Goal: Task Accomplishment & Management: Manage account settings

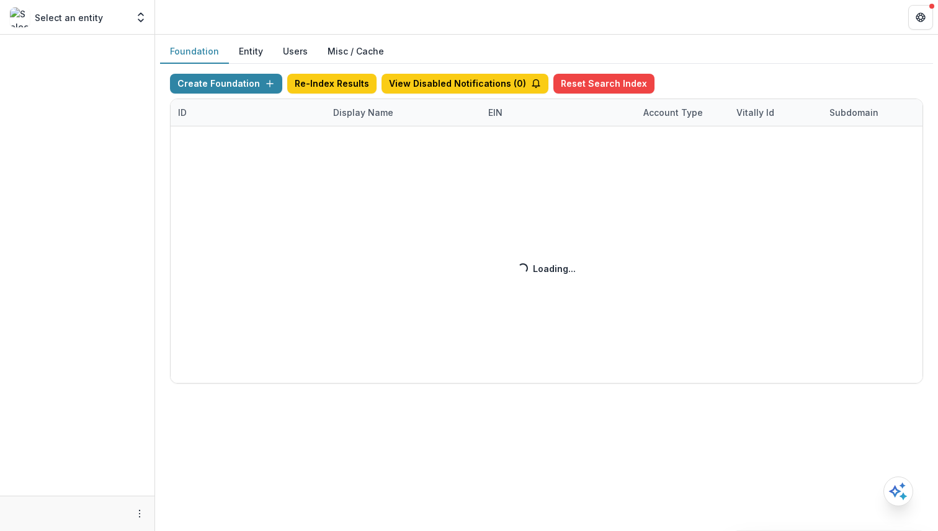
click at [296, 50] on button "Users" at bounding box center [295, 52] width 45 height 24
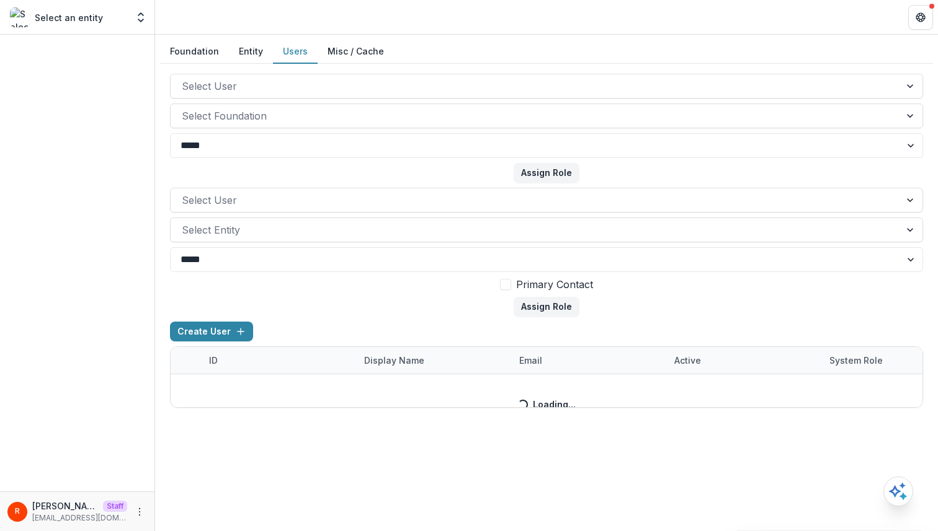
click at [528, 358] on div "Create User ID Display Name email Active System Role Created on Foundation Role…" at bounding box center [546, 365] width 753 height 86
click at [556, 342] on div "Create User ID Display Name email Active System Role Created on Foundation Role…" at bounding box center [546, 365] width 753 height 86
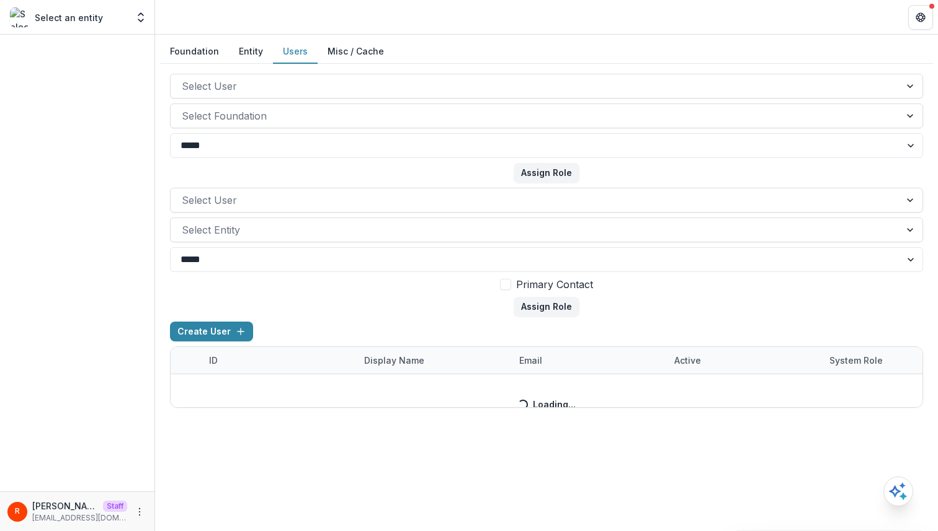
click at [451, 316] on form "Select User Select Entity ***** **** Primary Contact Assign Role" at bounding box center [546, 252] width 753 height 129
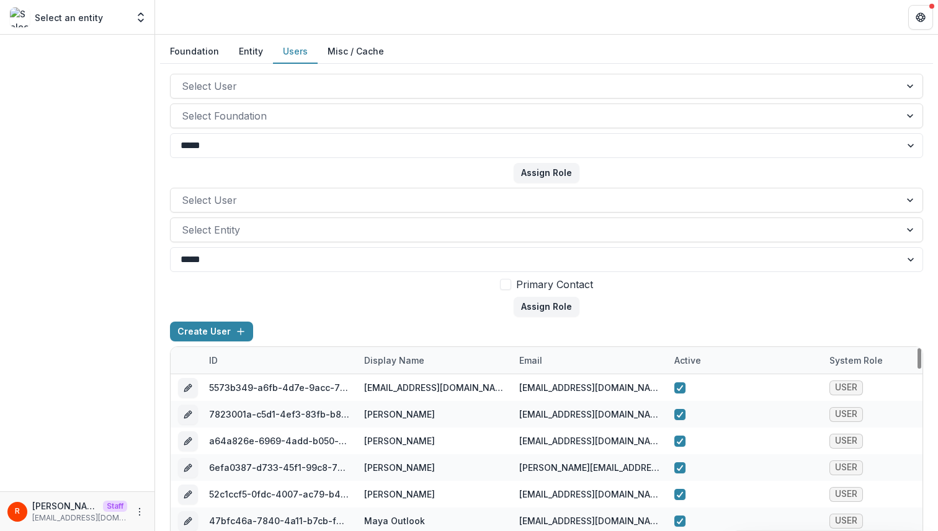
click at [520, 355] on div "email" at bounding box center [531, 360] width 38 height 13
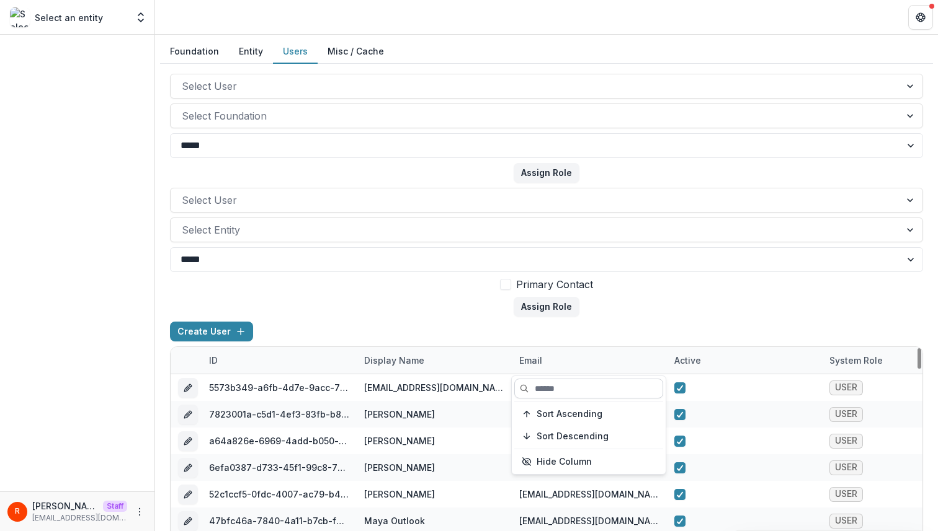
click at [546, 386] on input at bounding box center [588, 389] width 149 height 20
paste input "**********"
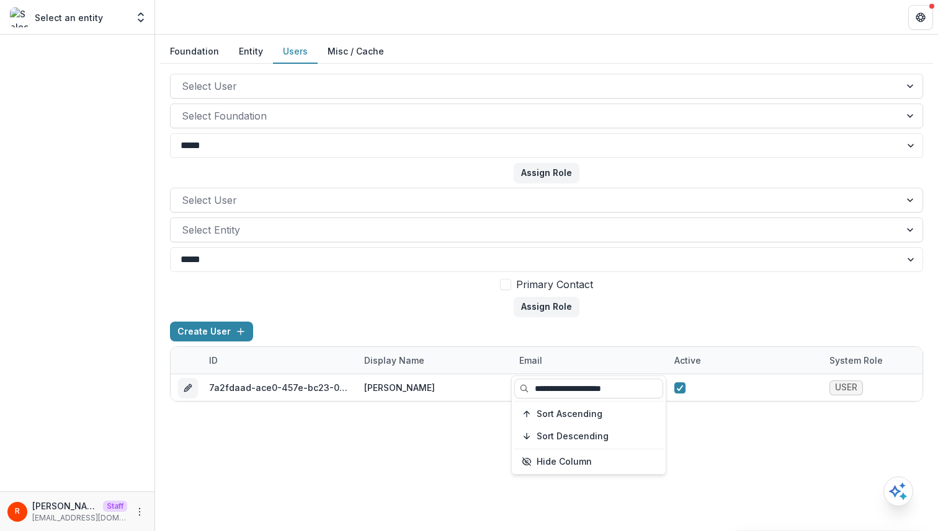
type input "**********"
click at [504, 321] on div "**********" at bounding box center [546, 238] width 753 height 328
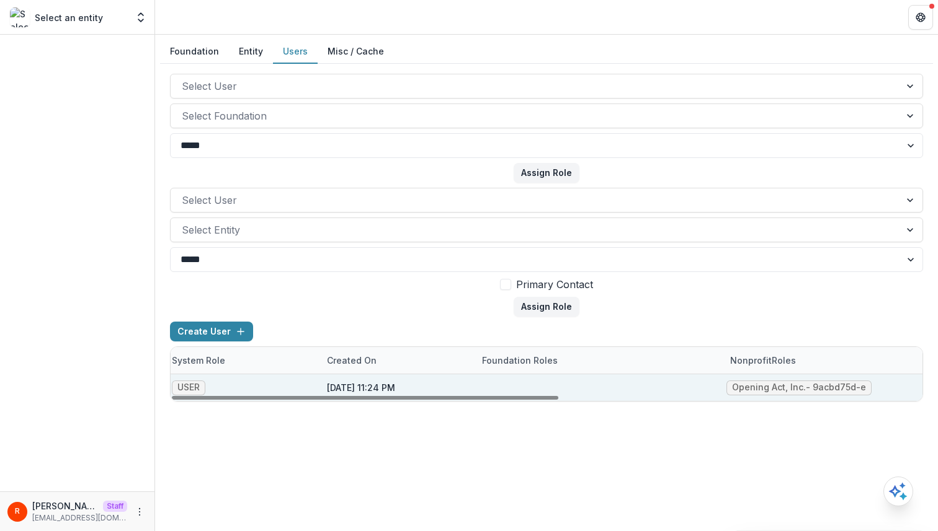
scroll to position [0, 706]
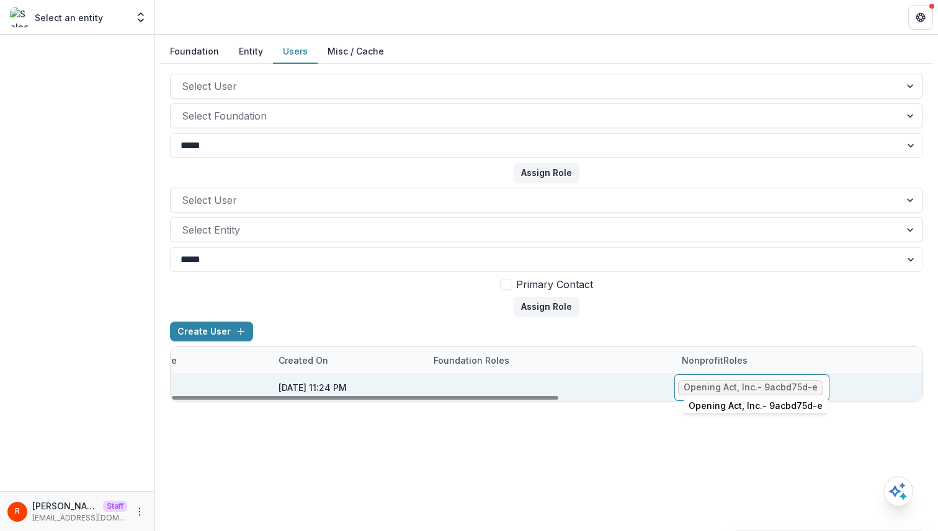
click at [729, 388] on div "Opening Act, Inc. - 9acbd75d-e" at bounding box center [750, 388] width 134 height 11
click at [793, 384] on div "Opening Act, Inc. - 9acbd75d-e" at bounding box center [750, 388] width 134 height 11
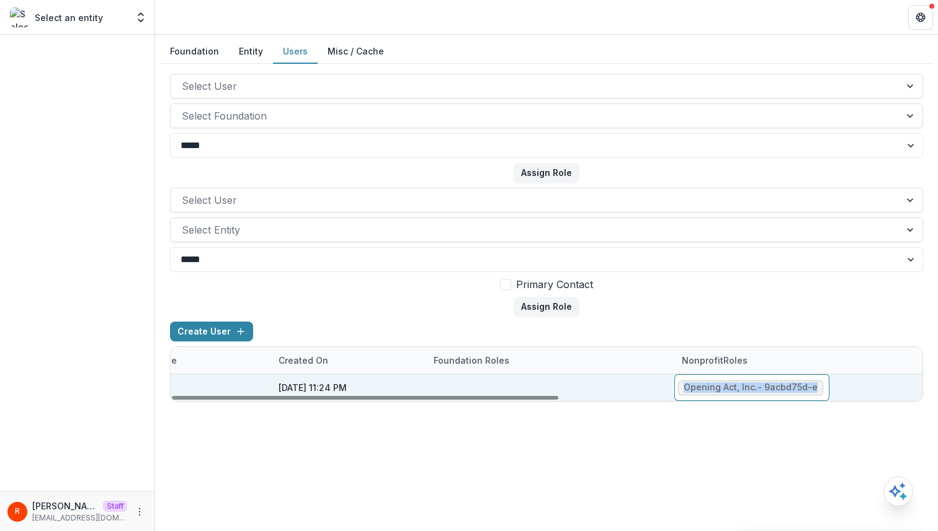
copy div "Opening Act, Inc. - 9acbd75d-e"
click at [694, 390] on div "Opening Act, Inc. - 9acbd75d-e" at bounding box center [750, 388] width 134 height 11
drag, startPoint x: 694, startPoint y: 390, endPoint x: 742, endPoint y: 388, distance: 47.8
click at [742, 388] on div "Opening Act, Inc. - 9acbd75d-e" at bounding box center [750, 388] width 134 height 11
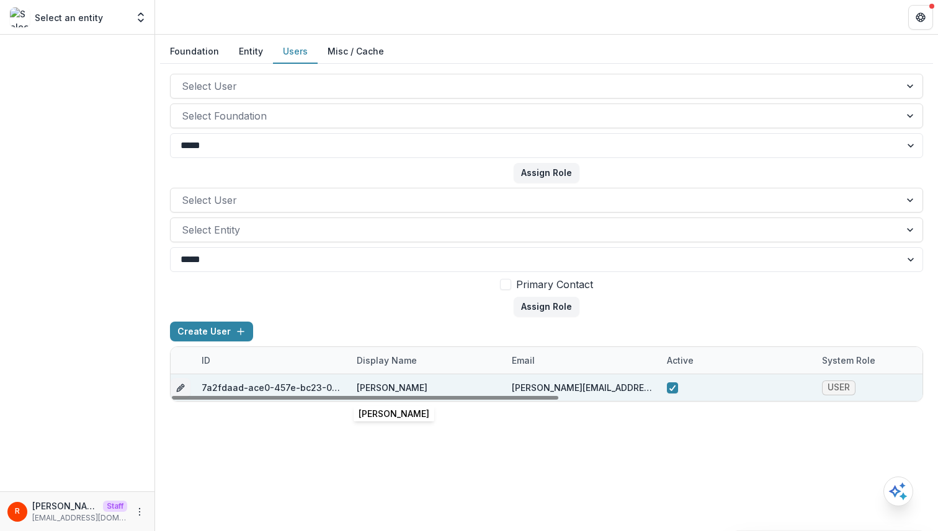
scroll to position [0, 0]
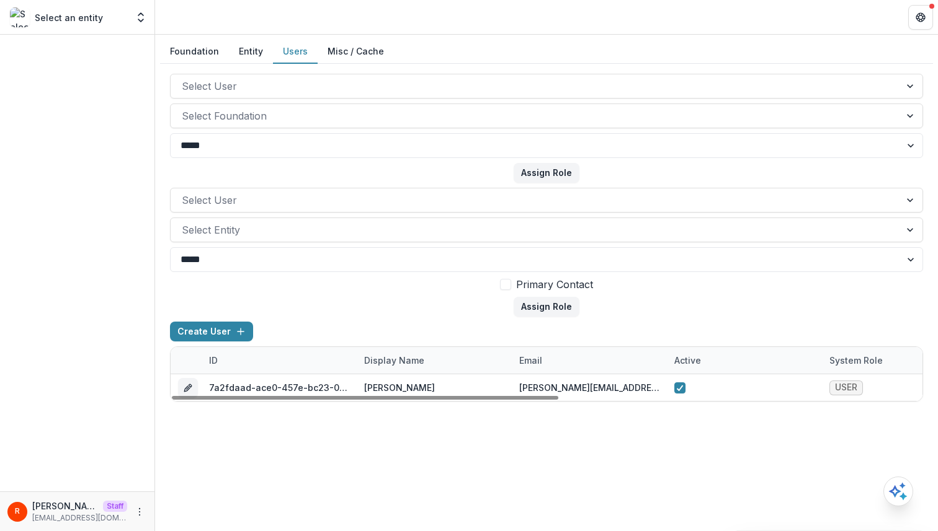
click at [239, 48] on button "Entity" at bounding box center [251, 52] width 44 height 24
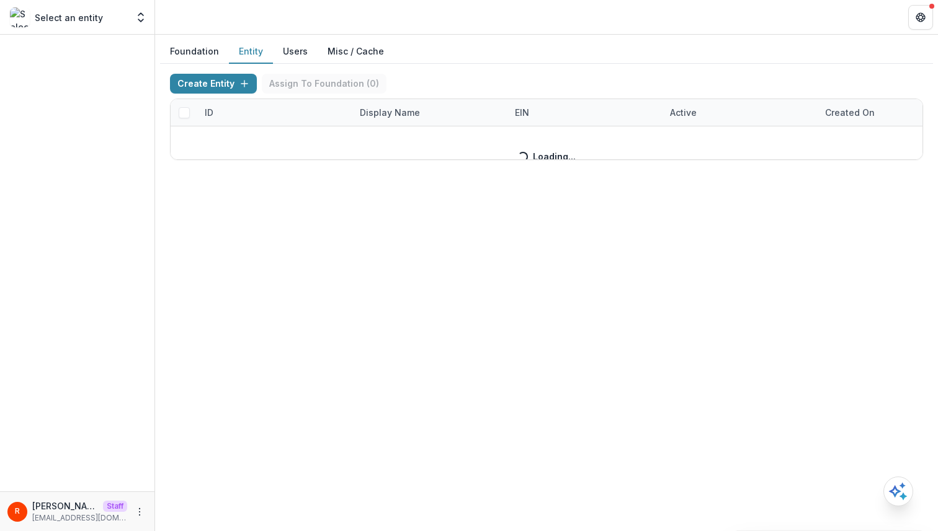
click at [437, 78] on div "Create Entity Assign To Foundation ( 0 ) ID Display Name EIN Active Created on …" at bounding box center [546, 117] width 753 height 86
click at [433, 78] on div "Create Entity Assign To Foundation ( 0 )" at bounding box center [546, 86] width 753 height 25
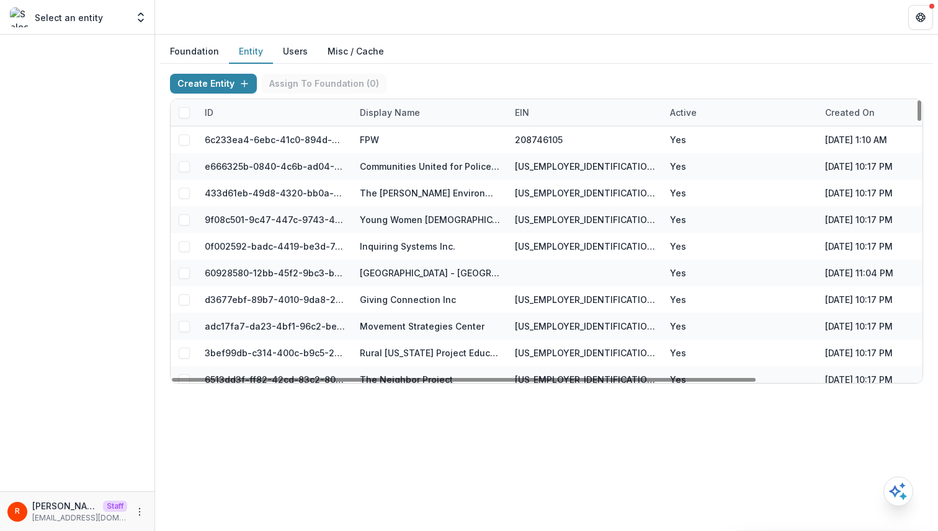
click at [248, 112] on div "ID" at bounding box center [274, 112] width 155 height 27
click at [405, 117] on div "Display Name" at bounding box center [389, 112] width 75 height 13
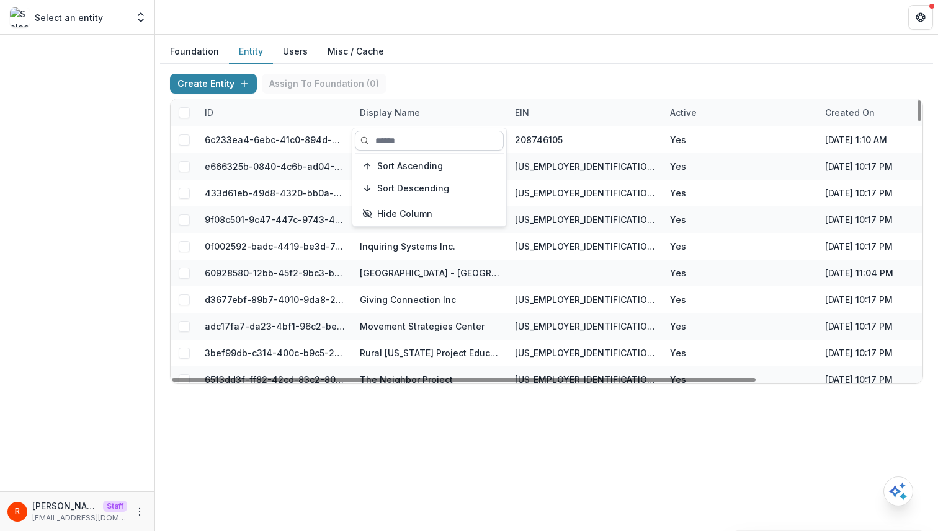
click at [405, 143] on input at bounding box center [429, 141] width 149 height 20
paste input "**********"
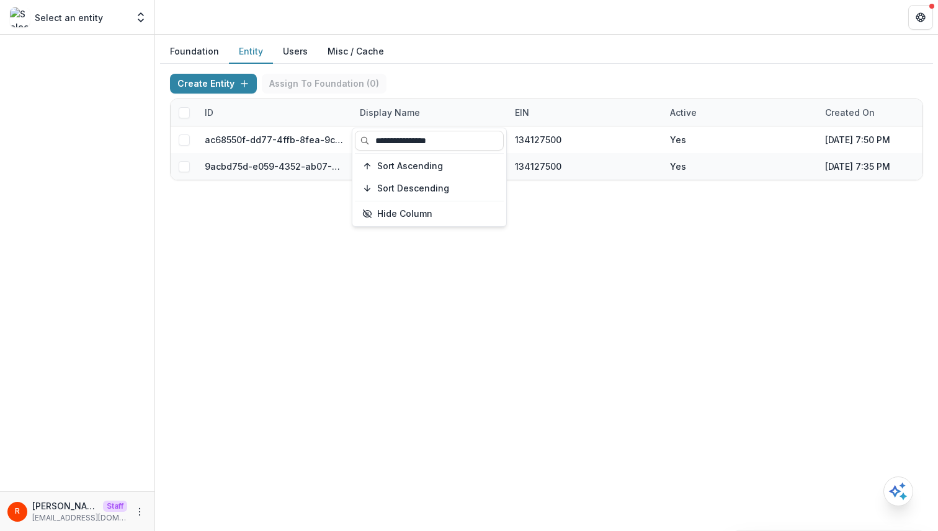
type input "**********"
click at [476, 86] on div "Create Entity Assign To Foundation ( 0 )" at bounding box center [546, 86] width 753 height 25
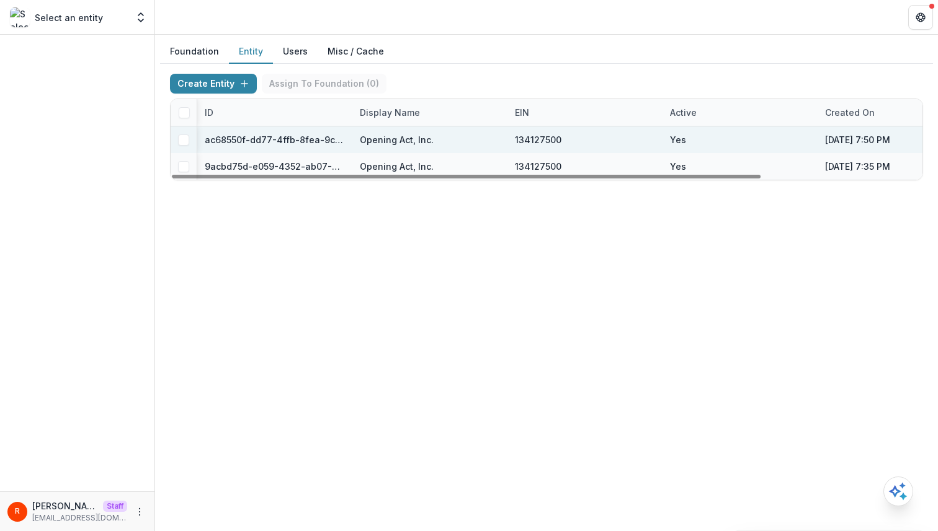
scroll to position [0, 205]
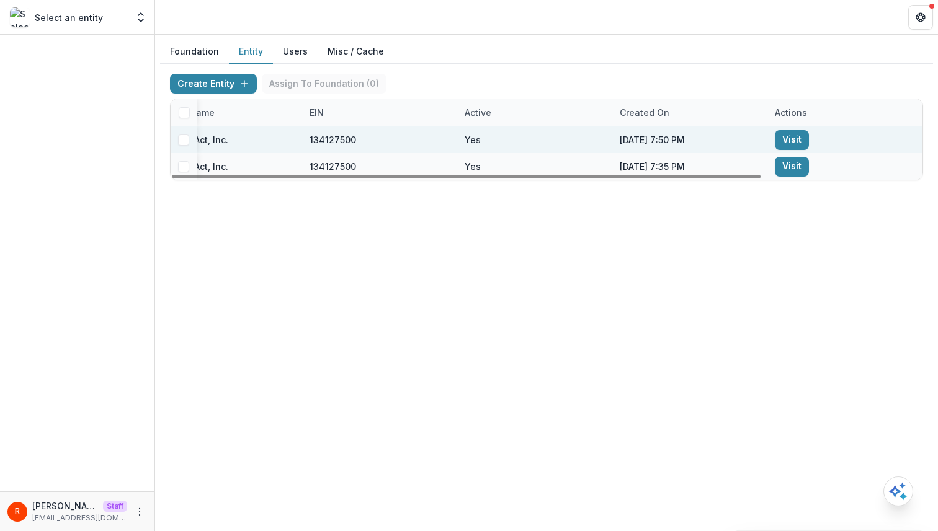
click at [796, 138] on link "Visit" at bounding box center [791, 140] width 34 height 20
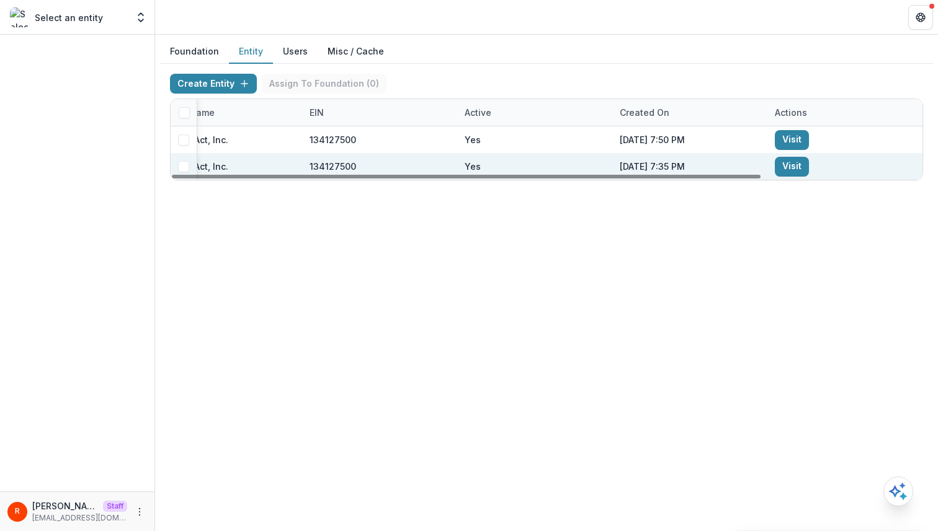
click at [790, 167] on link "Visit" at bounding box center [791, 167] width 34 height 20
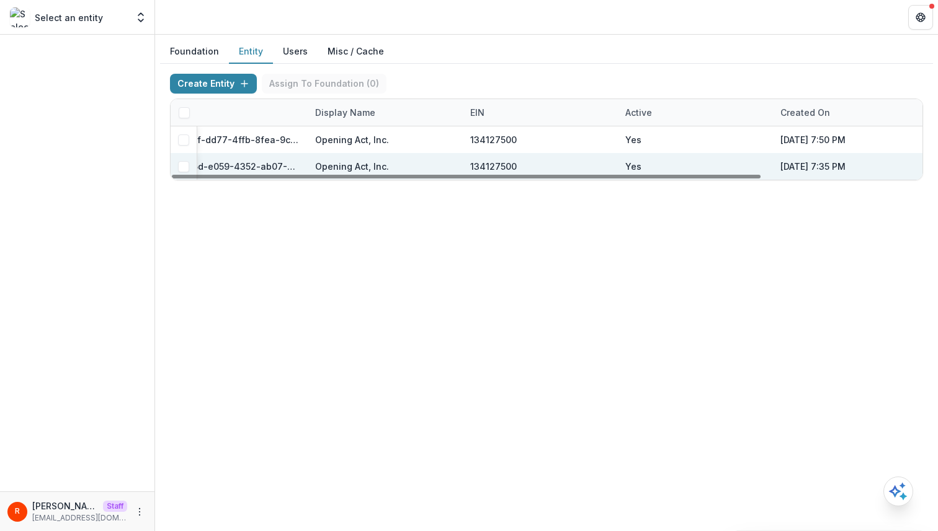
scroll to position [0, 0]
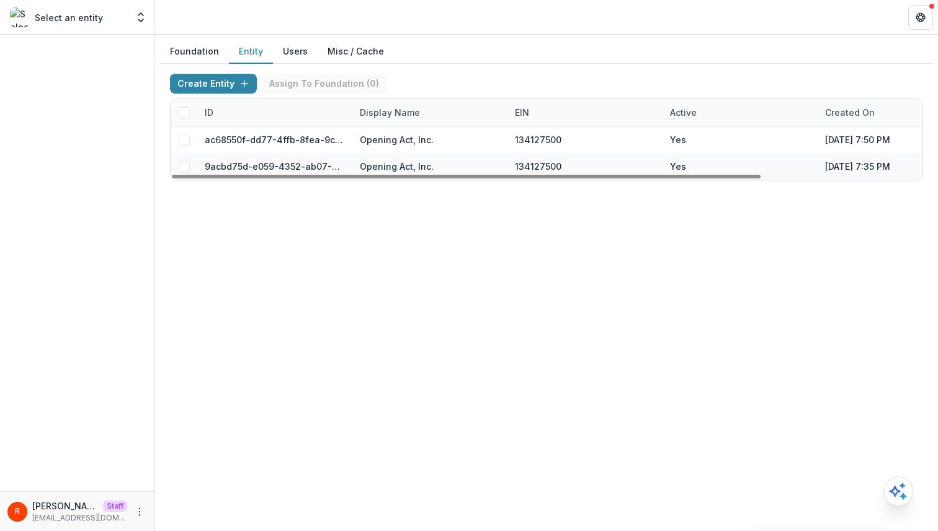
click at [390, 115] on div "Display Name" at bounding box center [389, 112] width 75 height 13
click at [391, 142] on input "**********" at bounding box center [429, 141] width 149 height 20
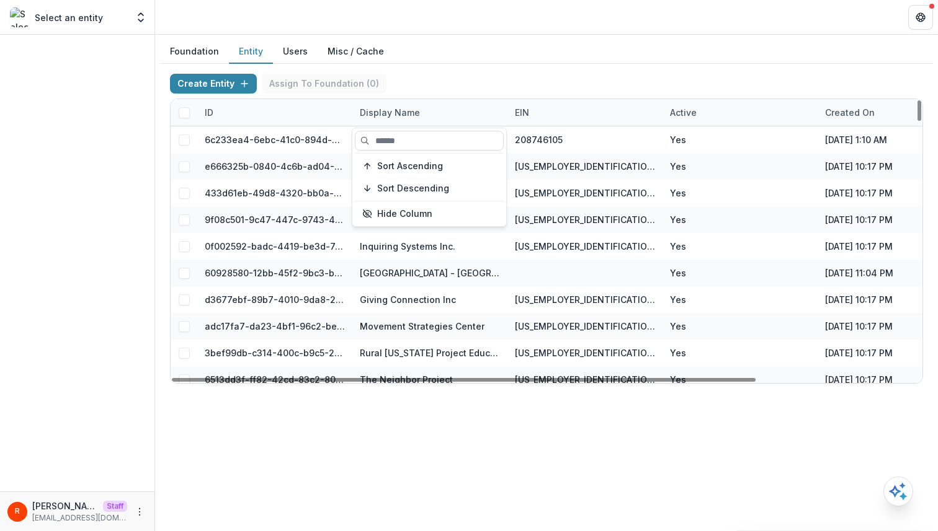
click at [536, 83] on div "Create Entity Assign To Foundation ( 0 )" at bounding box center [546, 86] width 753 height 25
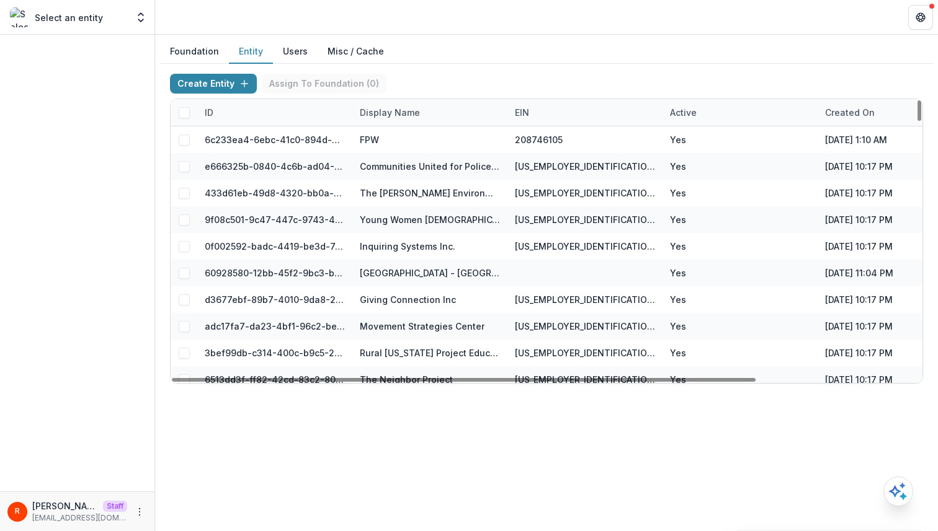
click at [527, 78] on div "Create Entity Assign To Foundation ( 0 )" at bounding box center [546, 86] width 753 height 25
click at [380, 111] on div "Display Name" at bounding box center [389, 112] width 75 height 13
click at [380, 131] on input at bounding box center [427, 140] width 144 height 19
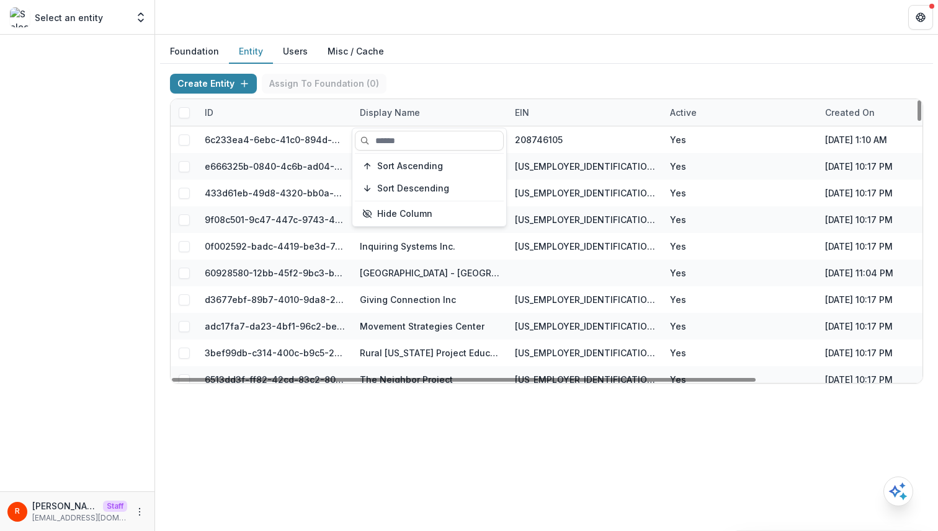
click at [380, 131] on input at bounding box center [429, 141] width 149 height 20
paste input "**********"
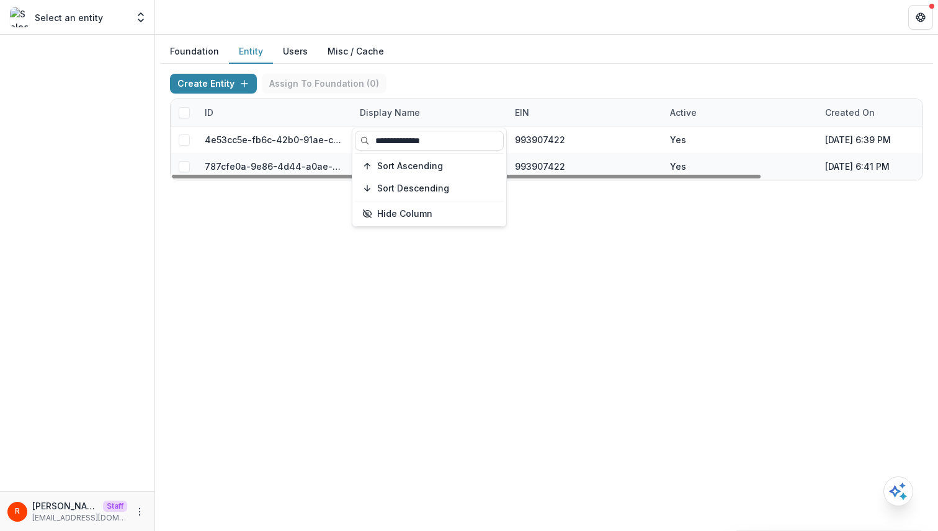
type input "**********"
click at [461, 75] on div "Create Entity Assign To Foundation ( 0 )" at bounding box center [546, 86] width 753 height 25
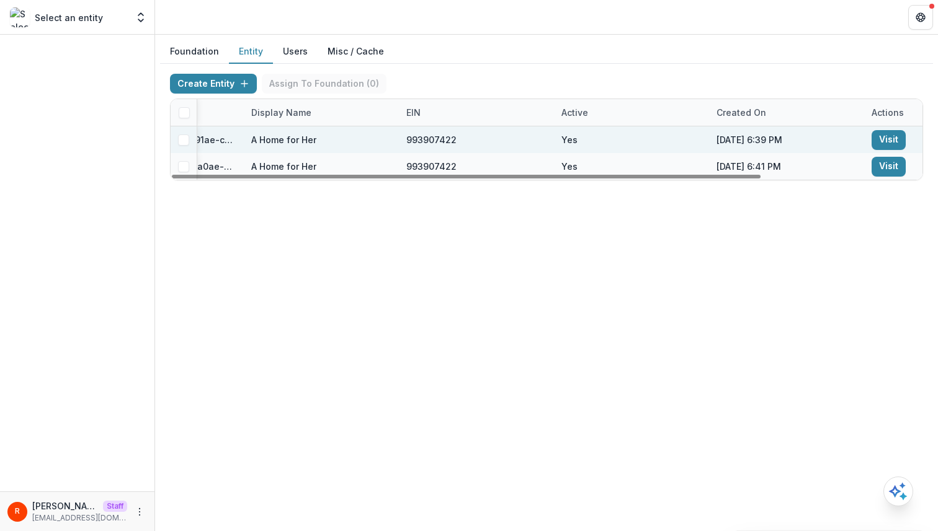
scroll to position [0, 205]
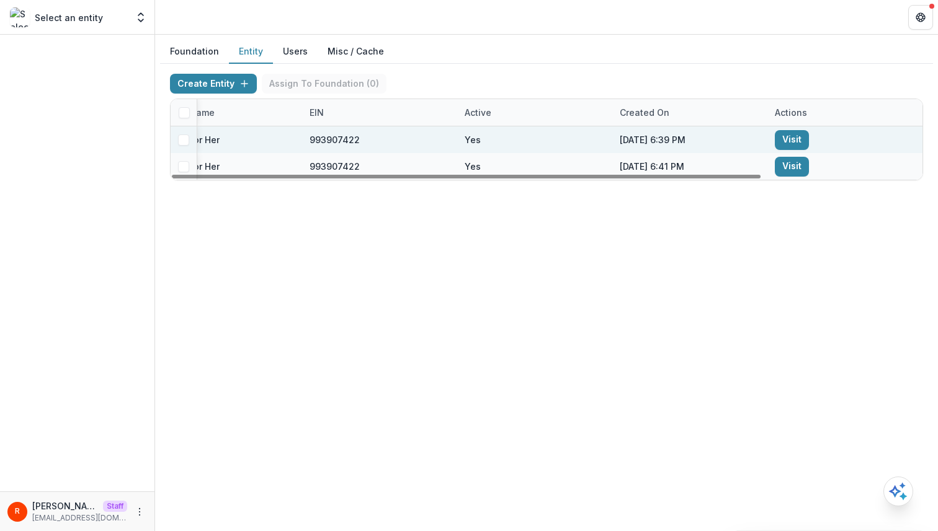
click at [797, 138] on link "Visit" at bounding box center [791, 140] width 34 height 20
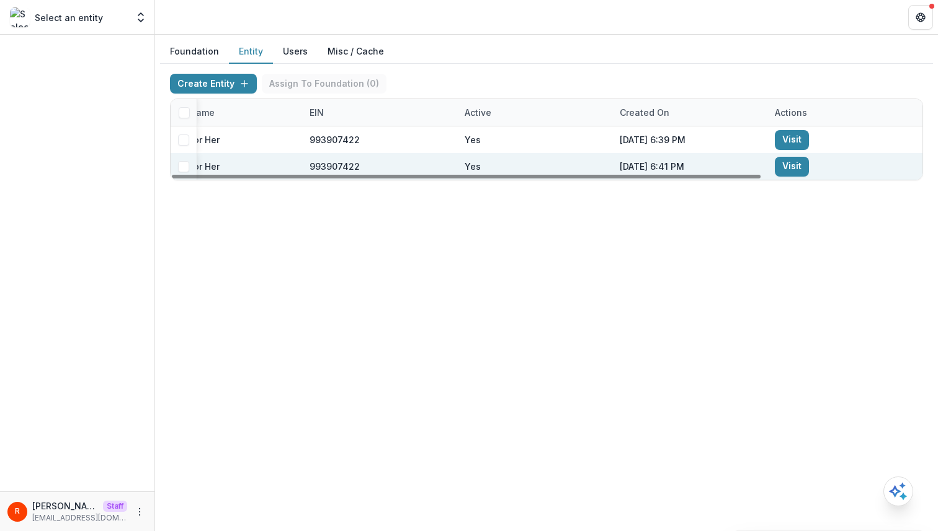
click at [797, 165] on link "Visit" at bounding box center [791, 167] width 34 height 20
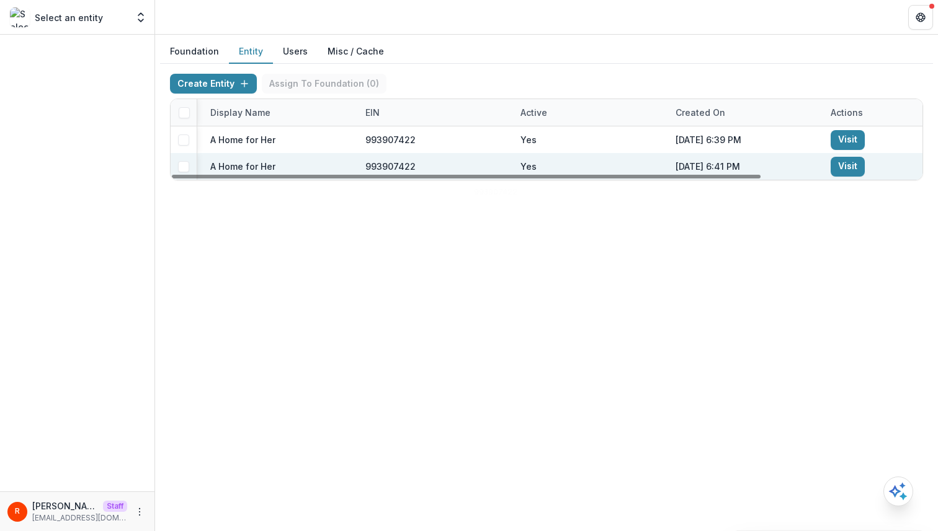
scroll to position [0, 0]
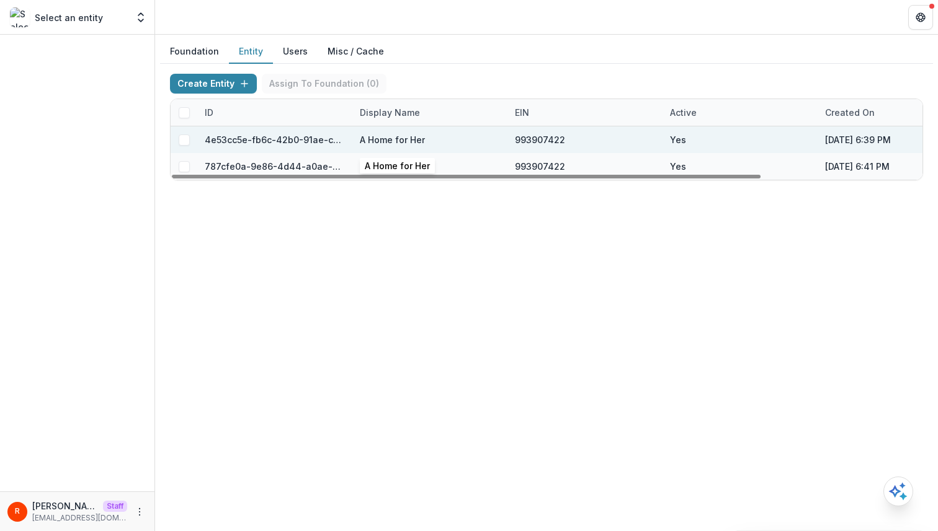
click at [368, 136] on div "A Home for Her" at bounding box center [392, 139] width 65 height 13
copy div "A Home for Her"
click at [366, 140] on div "A Home for Her" at bounding box center [392, 139] width 65 height 13
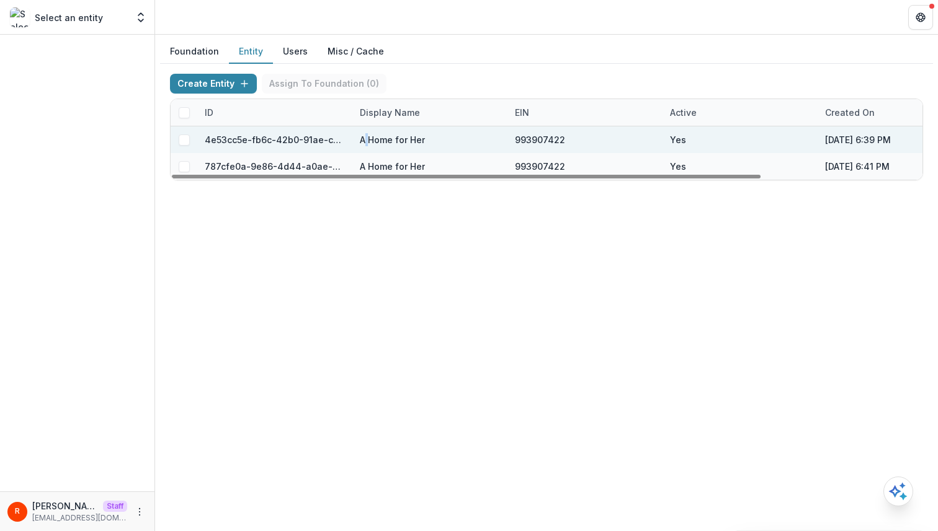
click at [366, 140] on div "A Home for Her" at bounding box center [392, 139] width 65 height 13
click at [260, 136] on div "4e53cc5e-fb6c-42b0-91ae-c8ab3bd4fd89" at bounding box center [275, 139] width 140 height 13
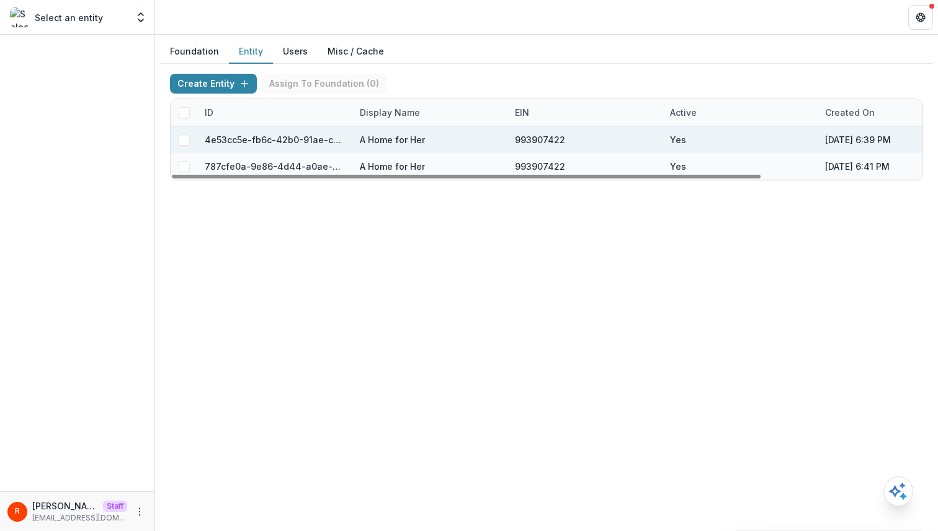
click at [364, 140] on div "A Home for Her" at bounding box center [392, 139] width 65 height 13
copy div "A Home for Her"
click at [263, 140] on div "4e53cc5e-fb6c-42b0-91ae-c8ab3bd4fd89" at bounding box center [275, 139] width 140 height 13
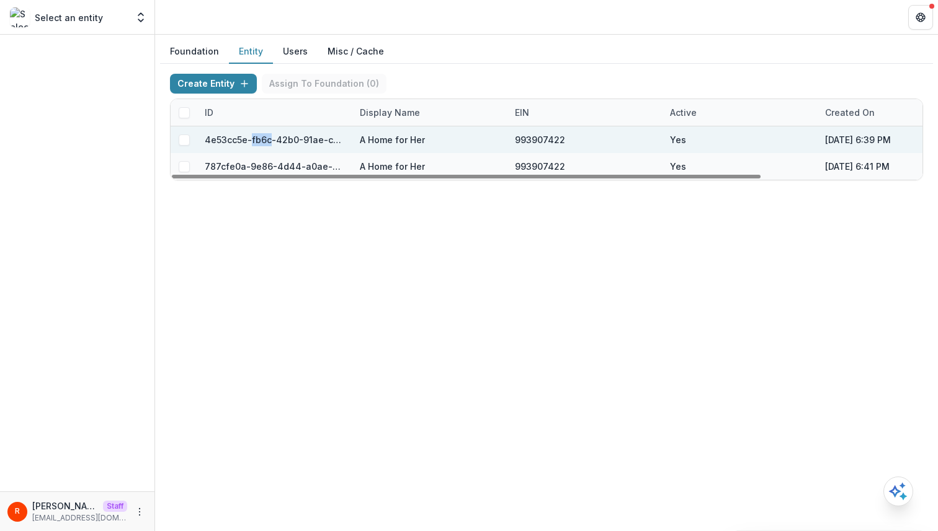
click at [263, 140] on div "4e53cc5e-fb6c-42b0-91ae-c8ab3bd4fd89" at bounding box center [275, 139] width 140 height 13
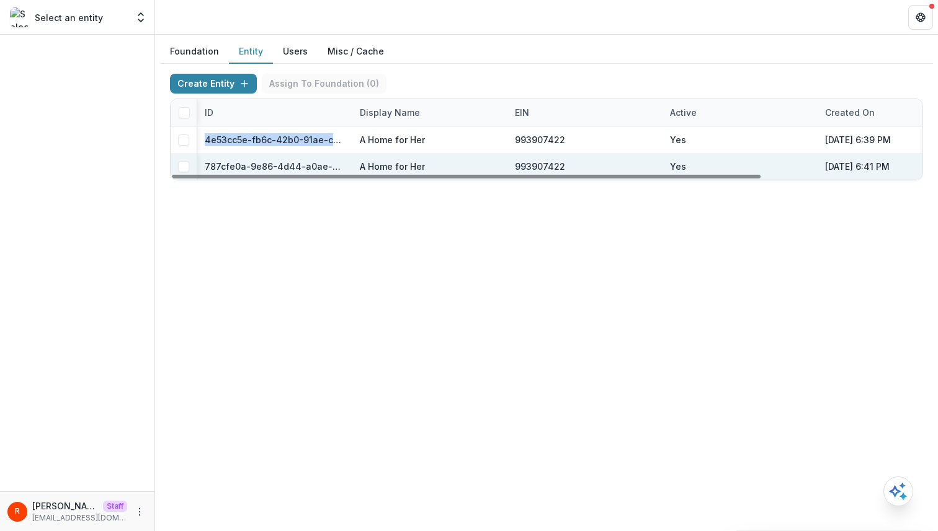
scroll to position [0, 205]
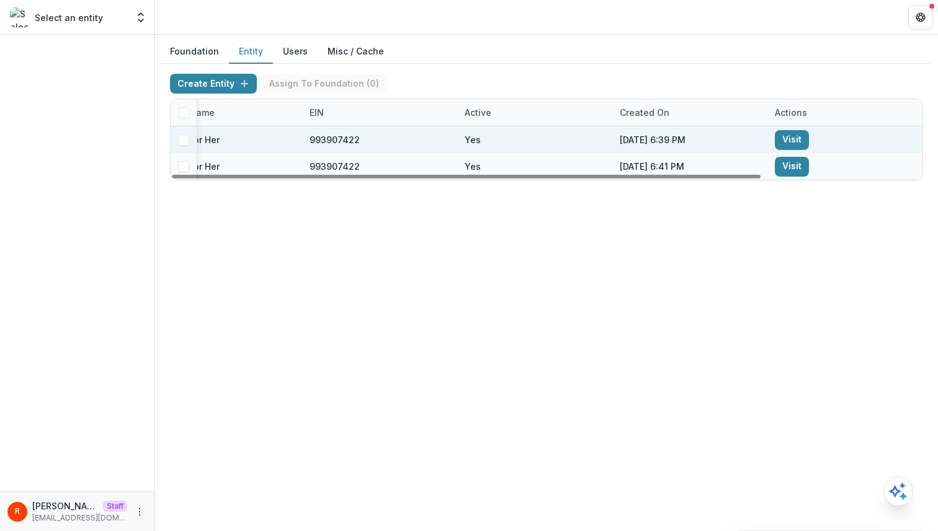
click at [797, 138] on link "Visit" at bounding box center [791, 140] width 34 height 20
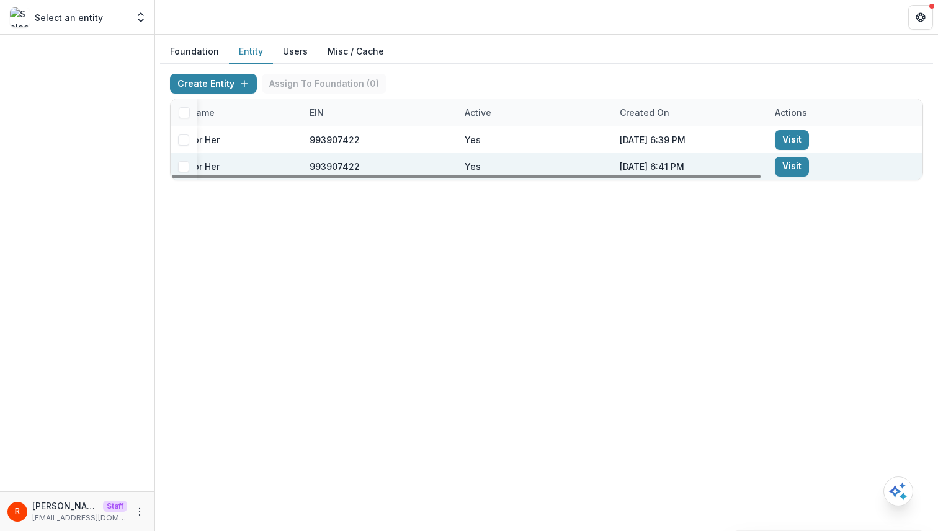
click at [789, 161] on link "Visit" at bounding box center [791, 167] width 34 height 20
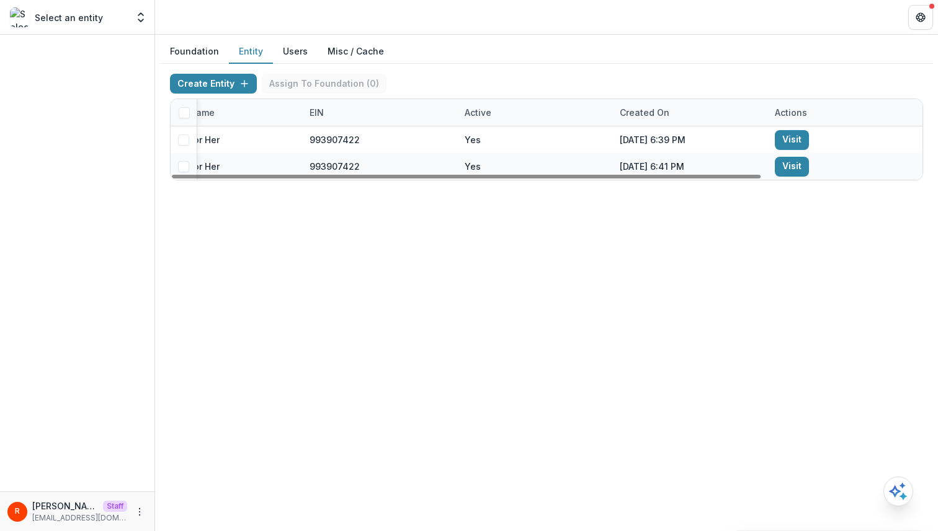
click at [331, 105] on div "EIN" at bounding box center [379, 112] width 155 height 27
click at [334, 118] on div "EIN" at bounding box center [379, 112] width 155 height 27
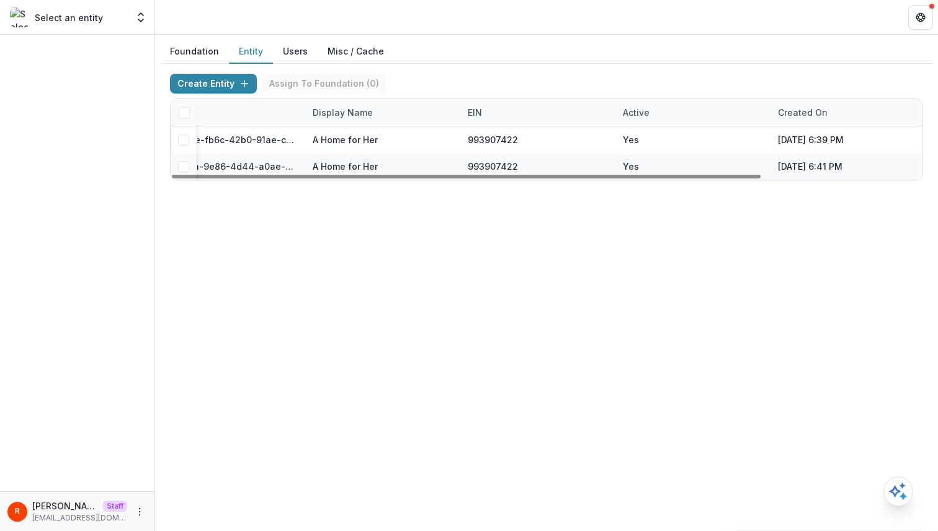
scroll to position [0, 0]
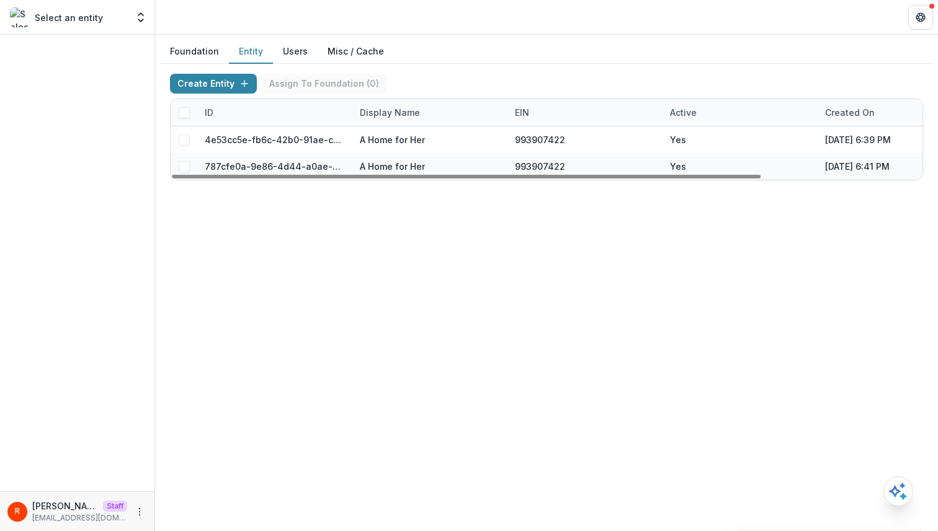
click at [393, 118] on div "Display Name" at bounding box center [389, 112] width 75 height 13
drag, startPoint x: 393, startPoint y: 126, endPoint x: 393, endPoint y: 135, distance: 9.3
click at [393, 135] on input "**********" at bounding box center [429, 141] width 149 height 20
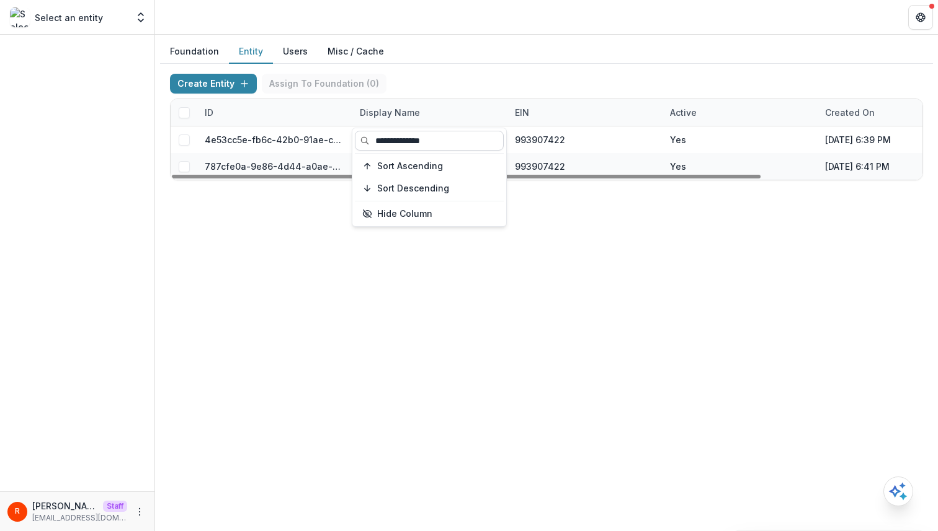
paste input "**********"
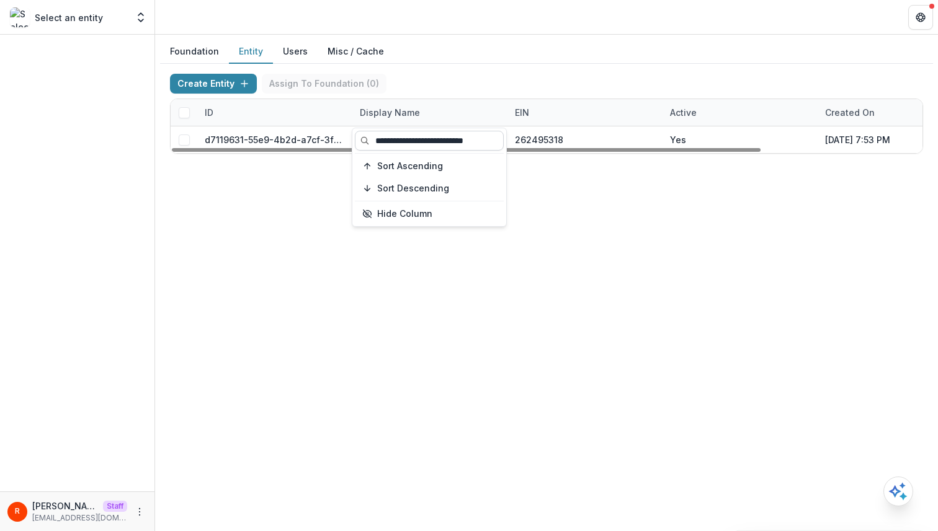
paste input
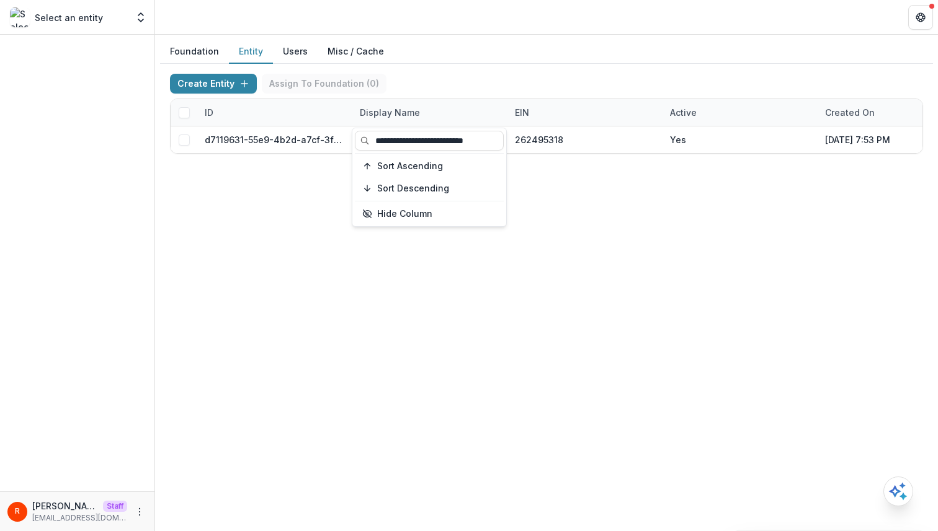
type input "**********"
click at [566, 165] on div "Foundation Entity Users Misc / Cache Create Entity Assign To Foundation ( 0 ) I…" at bounding box center [546, 102] width 783 height 134
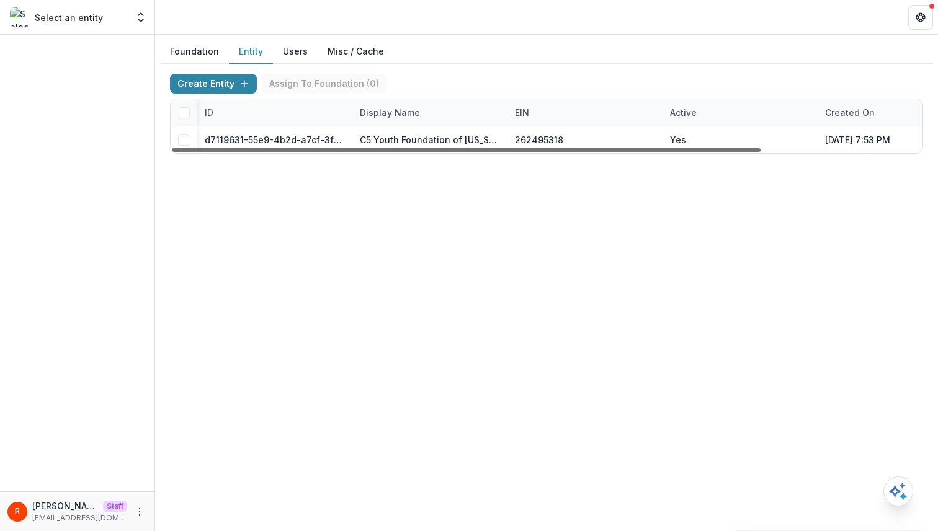
scroll to position [0, 205]
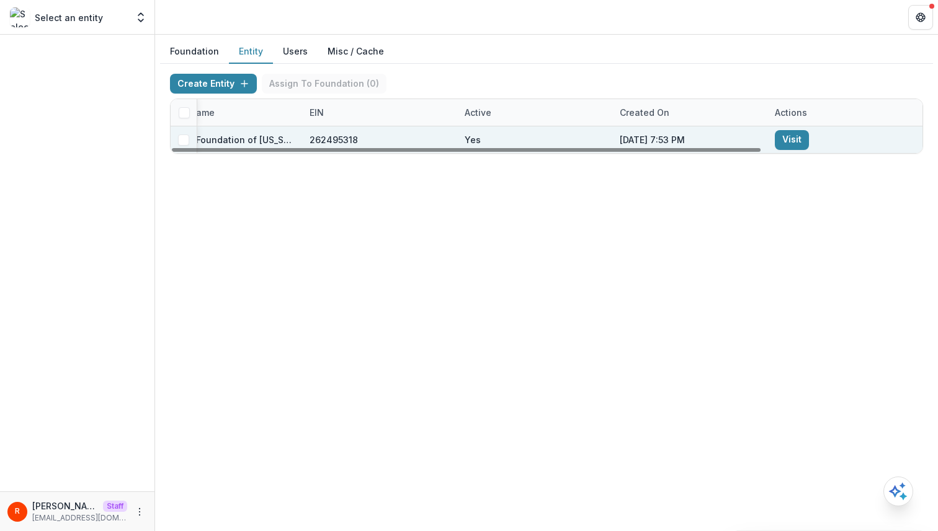
click at [792, 130] on link "Visit" at bounding box center [791, 140] width 34 height 20
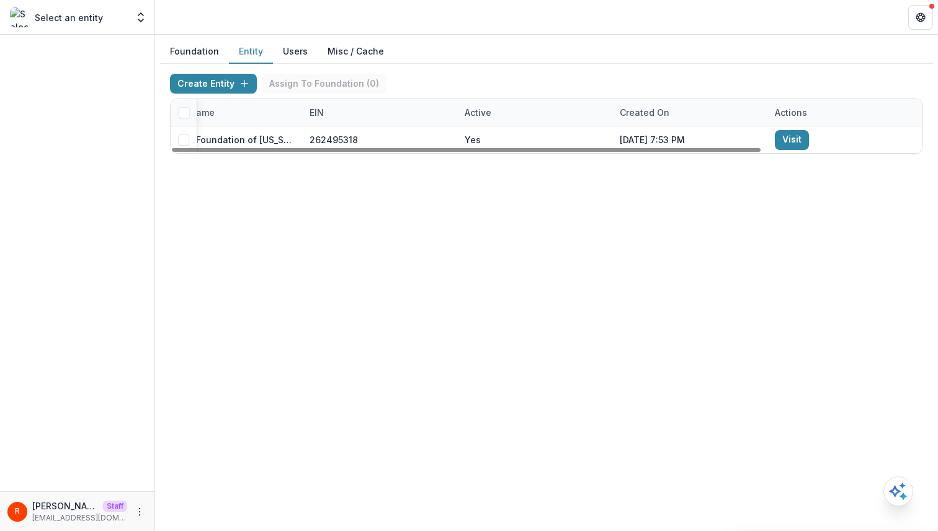
click at [562, 206] on div "Foundation Entity Users Misc / Cache Create Entity Assign To Foundation ( 0 ) I…" at bounding box center [546, 283] width 783 height 497
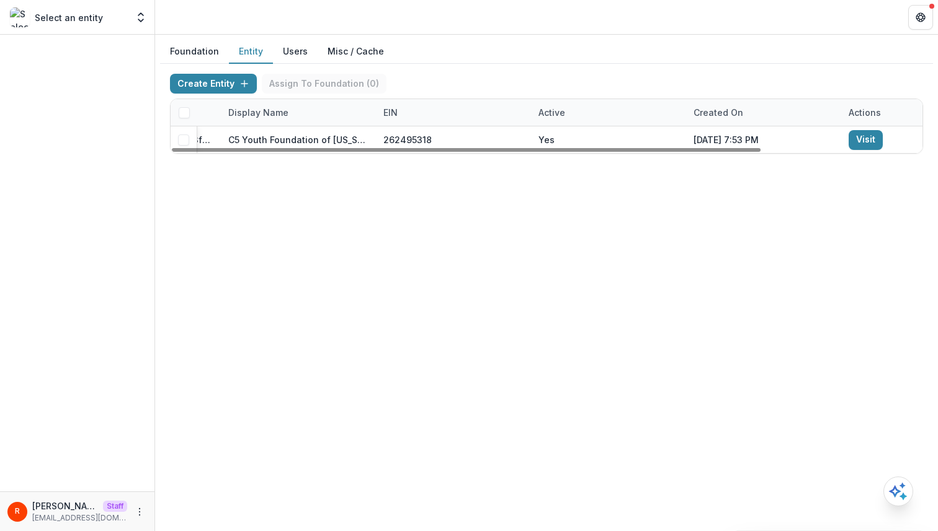
scroll to position [0, 0]
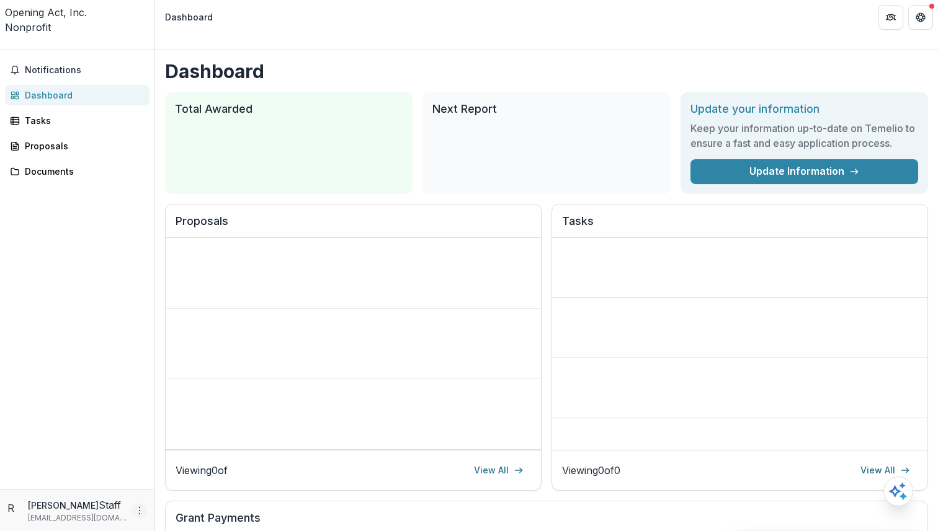
click at [141, 510] on icon "More" at bounding box center [140, 511] width 10 height 10
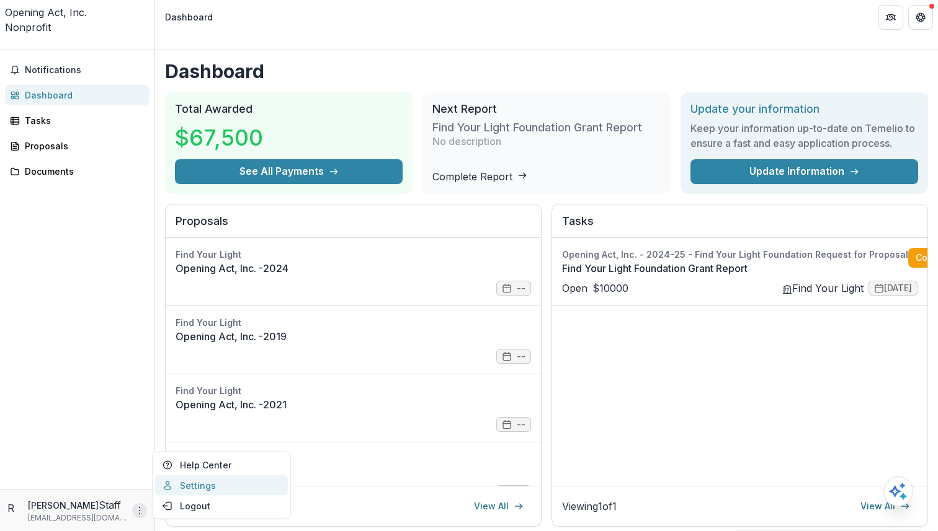
click at [195, 487] on link "Settings" at bounding box center [221, 486] width 133 height 20
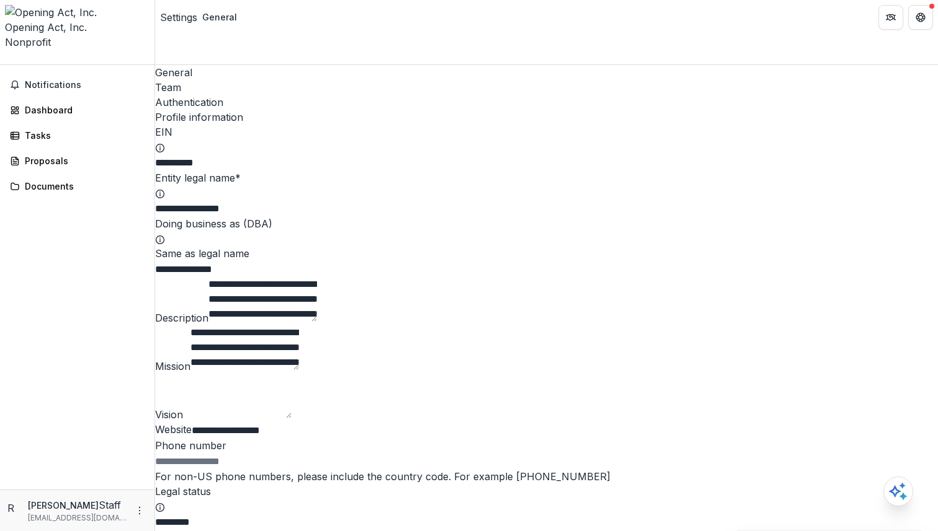
click at [224, 80] on div "Team" at bounding box center [546, 87] width 783 height 15
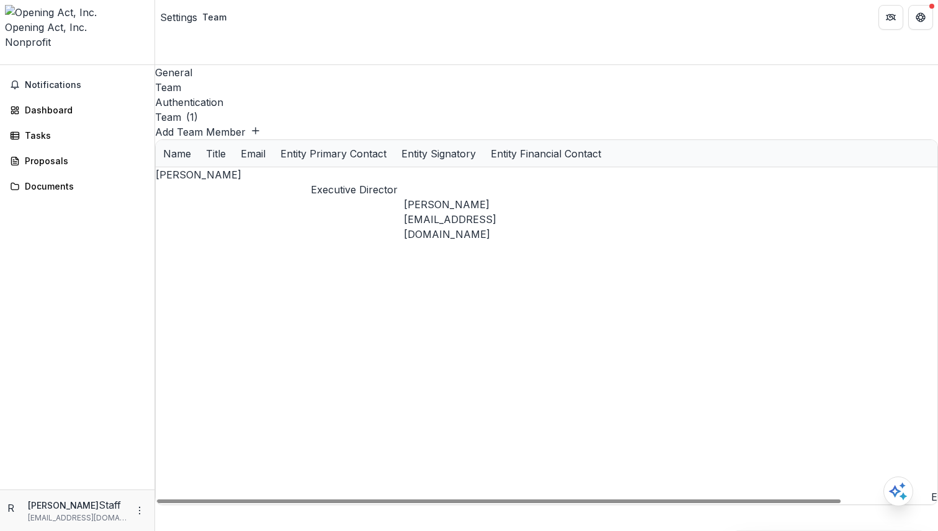
click at [117, 9] on div "Opening Act, Inc. Nonprofit" at bounding box center [77, 27] width 144 height 45
copy div "Opening Act, Inc."
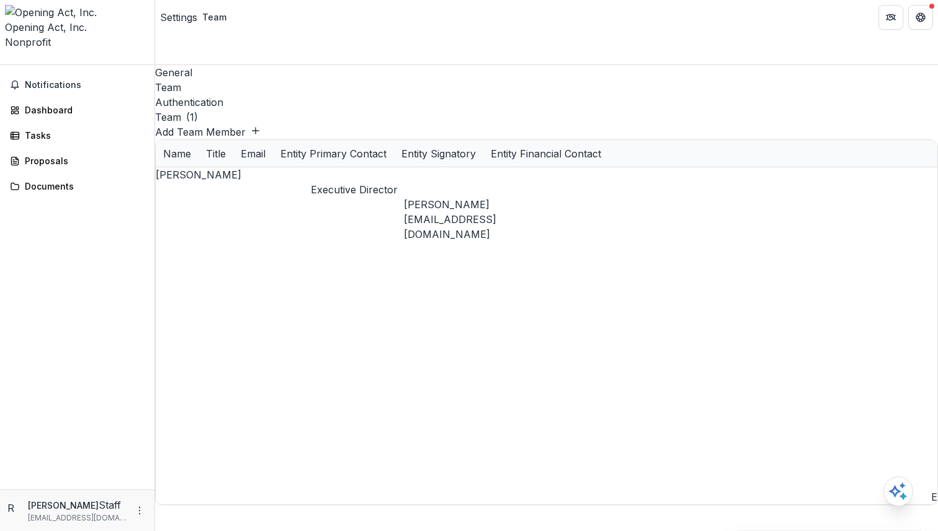
click at [620, 198] on div "General Team Authentication Team ( 1 ) Add Team Member Name Title Email Entity …" at bounding box center [546, 298] width 783 height 466
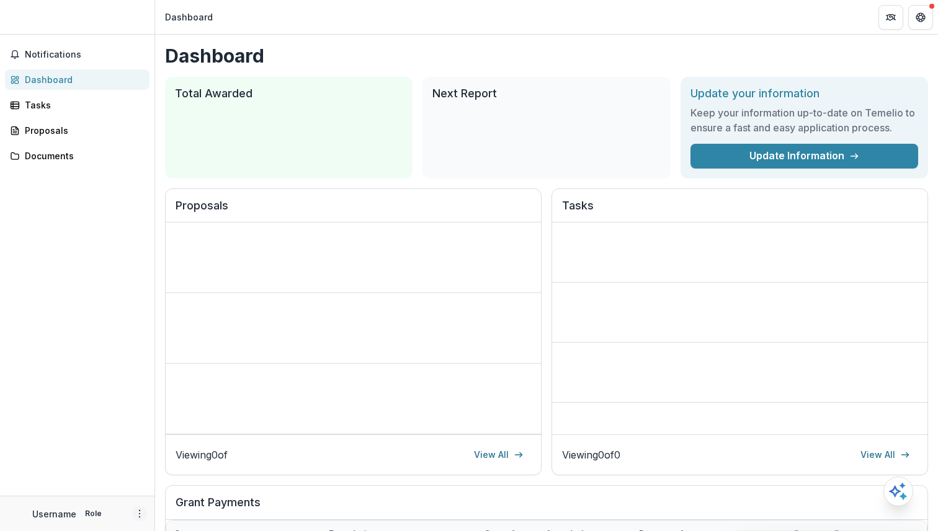
click at [139, 510] on icon "More" at bounding box center [140, 514] width 10 height 10
click at [202, 491] on link "Settings" at bounding box center [221, 487] width 133 height 20
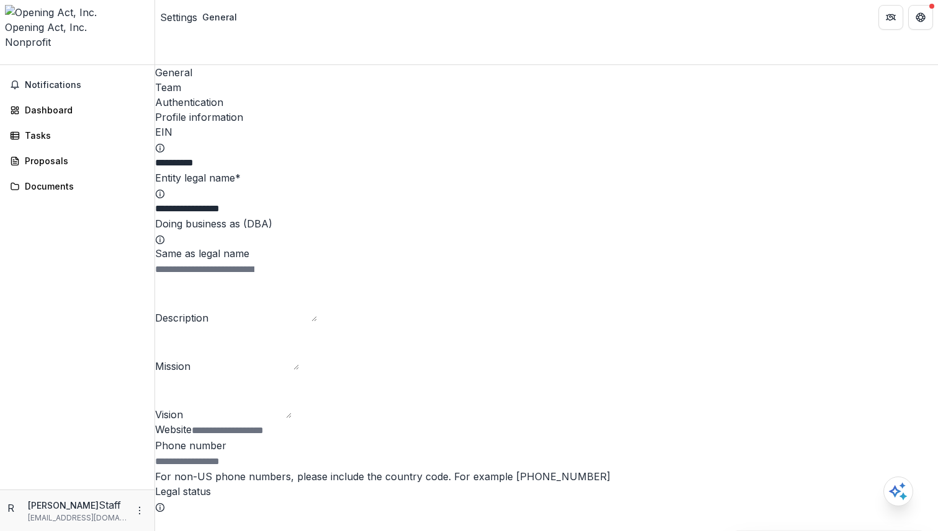
click at [233, 80] on link "Team" at bounding box center [546, 87] width 783 height 15
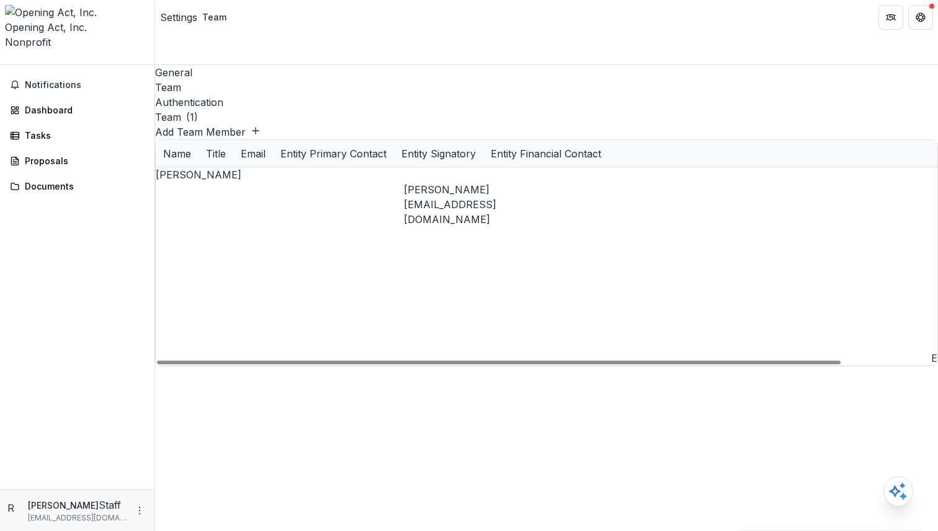
click at [427, 182] on div "yvonne@openingact.org" at bounding box center [481, 204] width 155 height 45
copy div "yvonne@openingact.org"
click at [321, 168] on div "General Team Authentication Team ( 1 ) Add Team Member Name Title Email Entity …" at bounding box center [546, 298] width 783 height 466
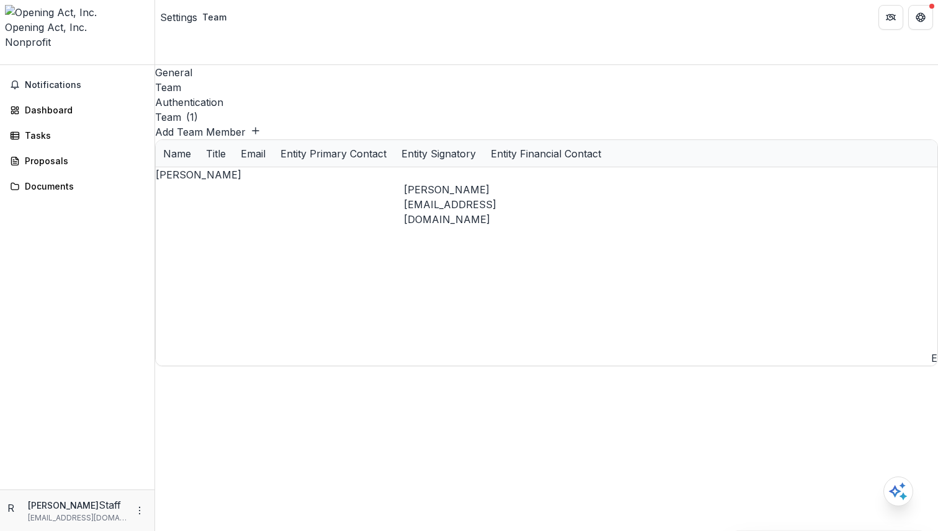
click at [610, 193] on div "General Team Authentication Team ( 1 ) Add Team Member Name Title Email Entity …" at bounding box center [546, 298] width 783 height 466
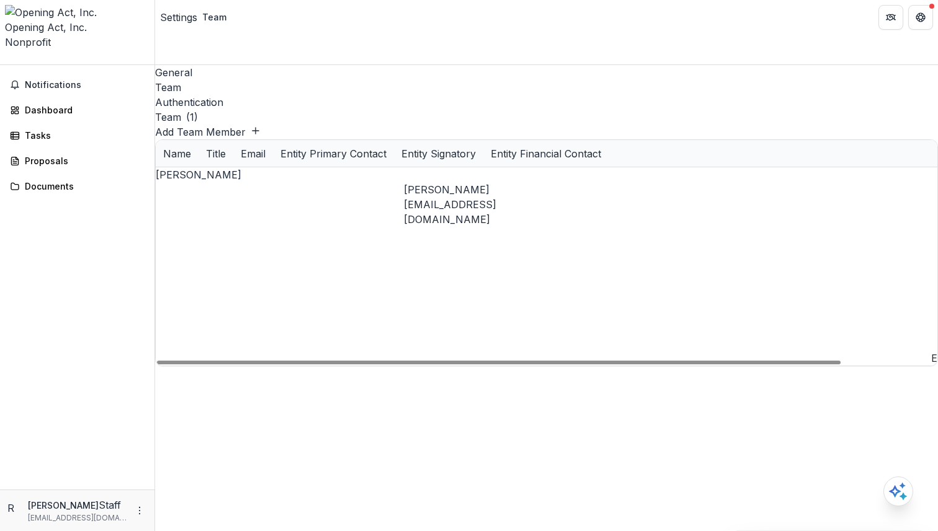
click at [574, 110] on div "Team ( 1 ) Add Team Member Name Title Email Entity Primary Contact Entity Signa…" at bounding box center [546, 238] width 783 height 257
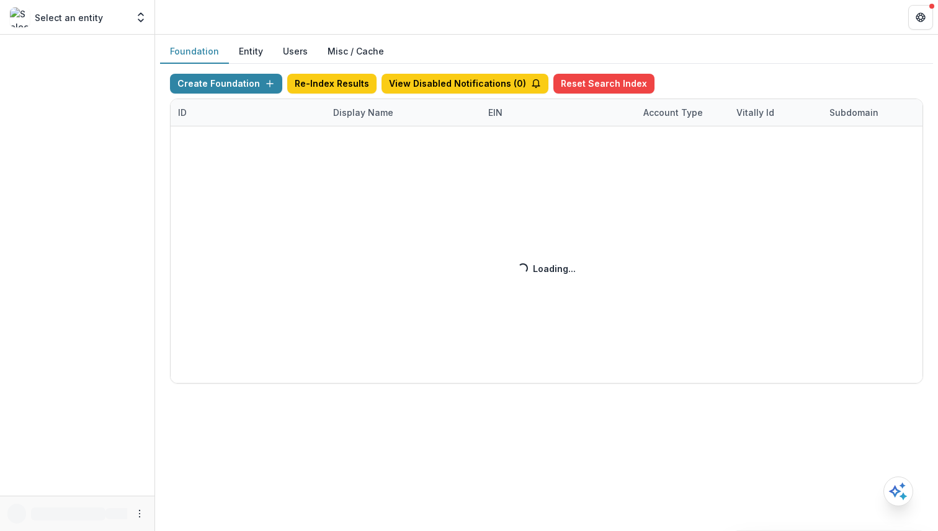
click at [273, 48] on button "Users" at bounding box center [295, 52] width 45 height 24
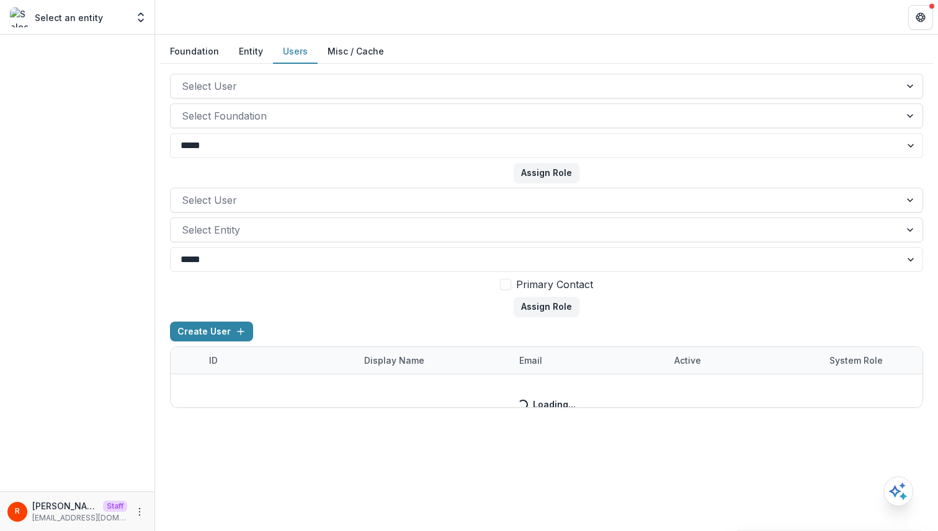
click at [421, 285] on form "Select User Select Entity ***** **** Primary Contact Assign Role" at bounding box center [546, 252] width 753 height 129
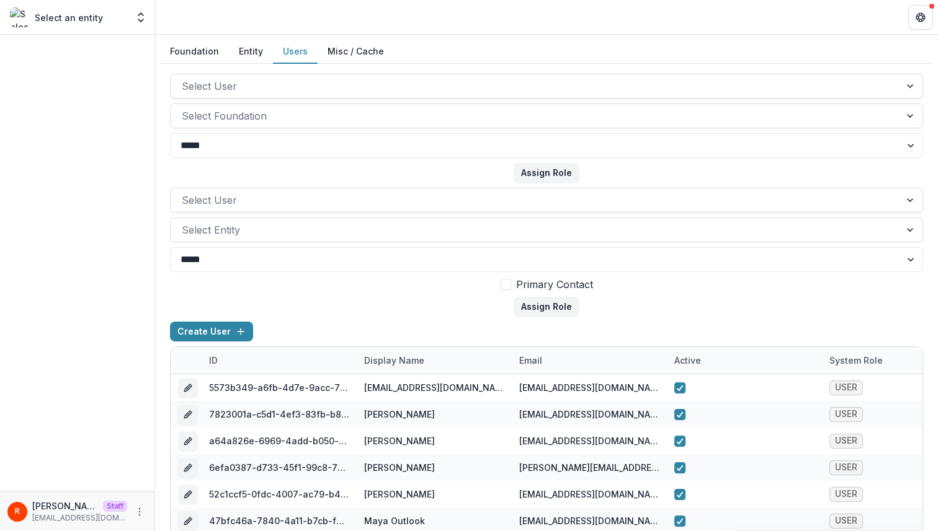
click at [401, 300] on form "Select User Select Entity ***** **** Primary Contact Assign Role" at bounding box center [546, 252] width 753 height 129
click at [400, 363] on div "Display Name" at bounding box center [394, 360] width 75 height 13
click at [513, 368] on div "email" at bounding box center [589, 360] width 155 height 27
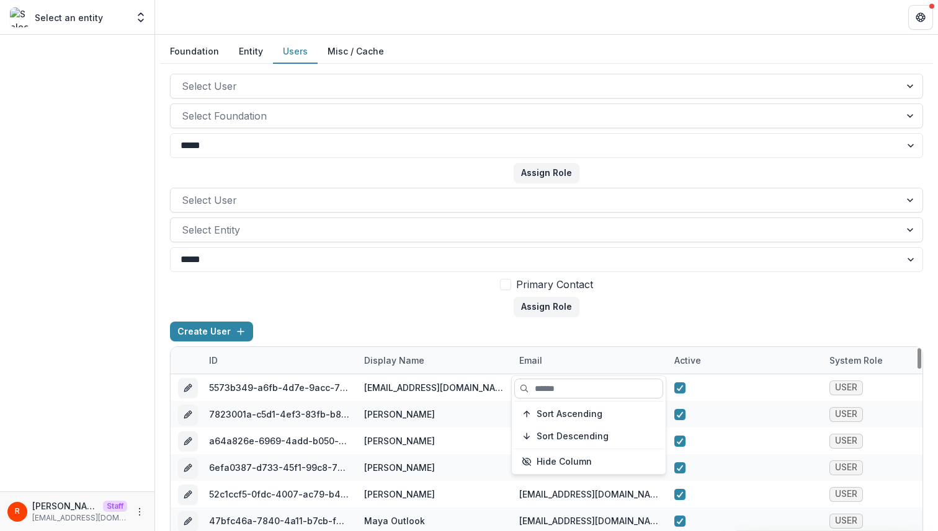
click at [544, 387] on input at bounding box center [588, 389] width 149 height 20
paste input "**********"
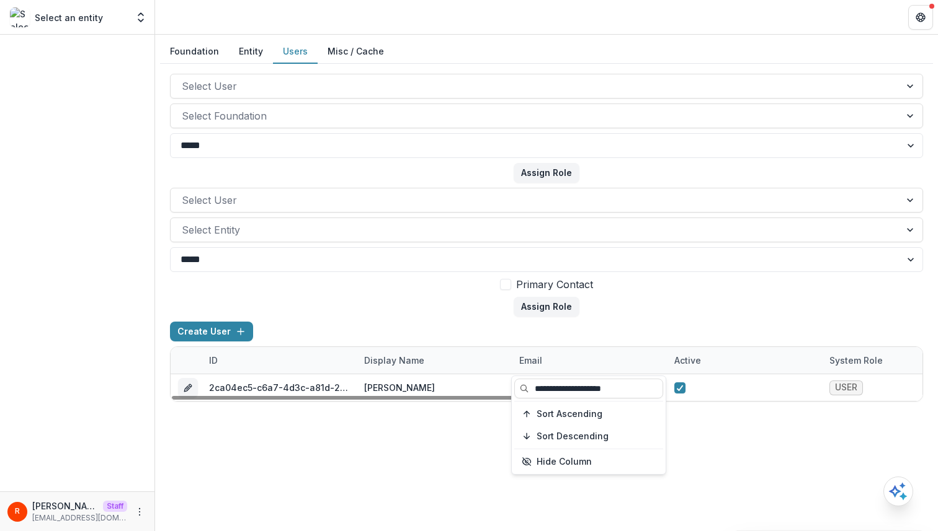
type input "**********"
click at [498, 327] on div "Create User" at bounding box center [546, 334] width 753 height 25
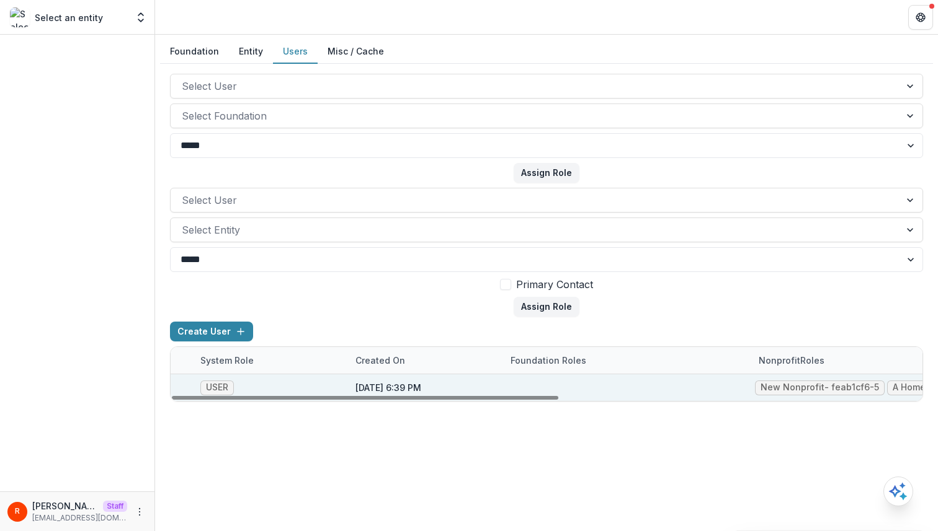
scroll to position [0, 706]
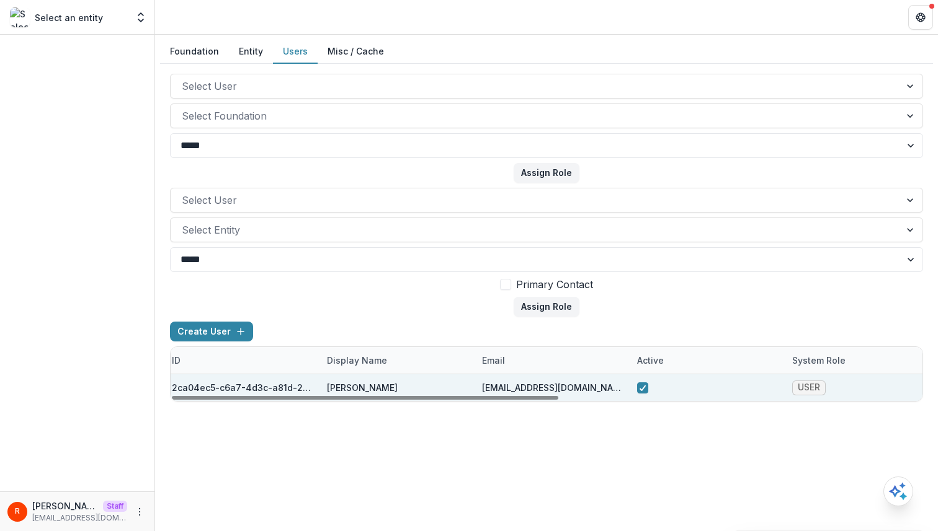
click at [209, 381] on div "2ca04ec5-c6a7-4d3c-a81d-2eae9719890d" at bounding box center [242, 387] width 140 height 13
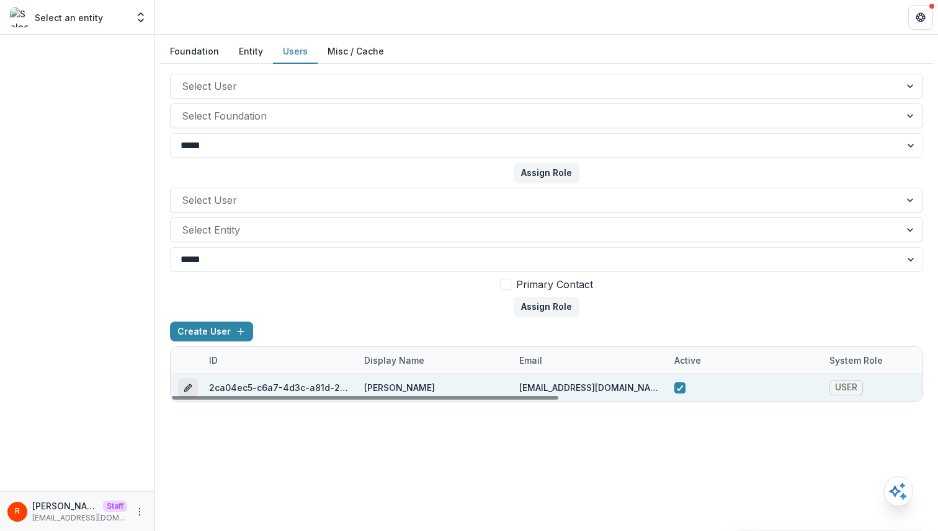
click at [187, 384] on icon "edit" at bounding box center [188, 388] width 10 height 10
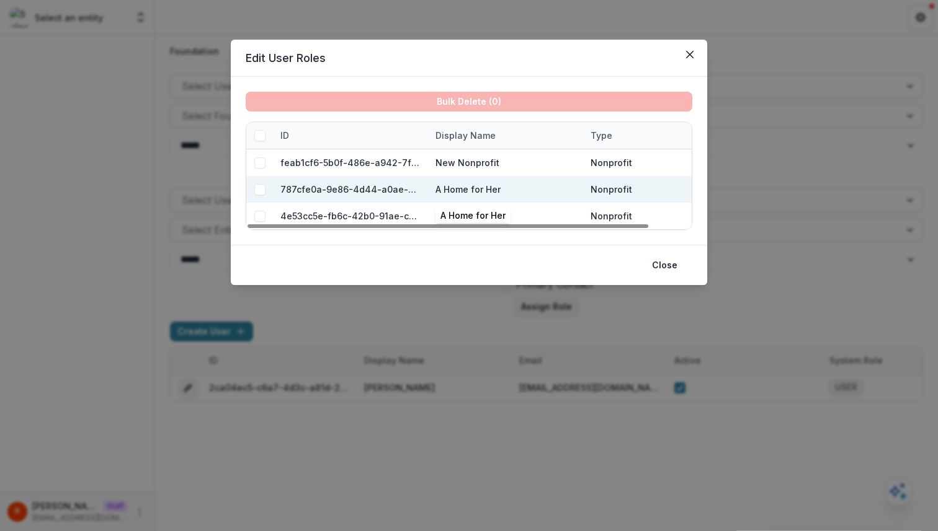
click at [450, 187] on div "A Home for Her" at bounding box center [467, 189] width 65 height 13
copy div "A Home for Her"
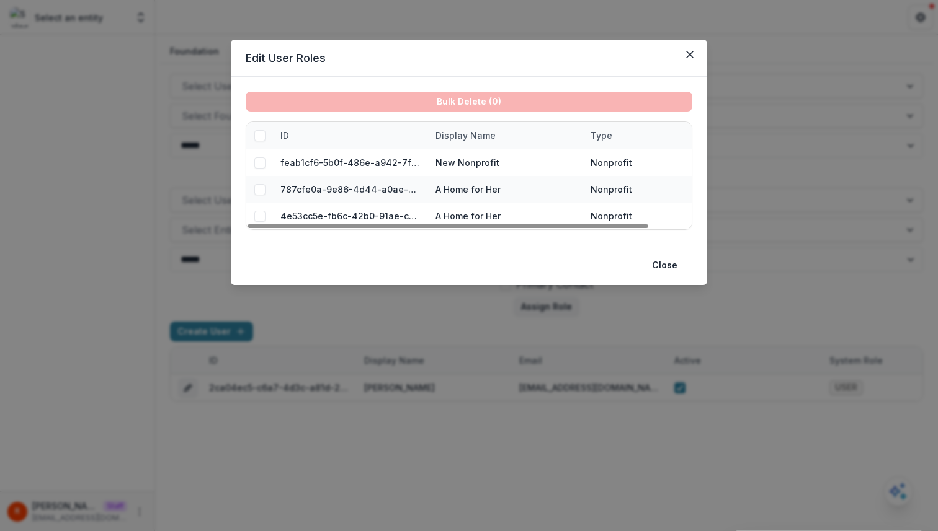
click at [355, 144] on div "ID" at bounding box center [350, 135] width 155 height 27
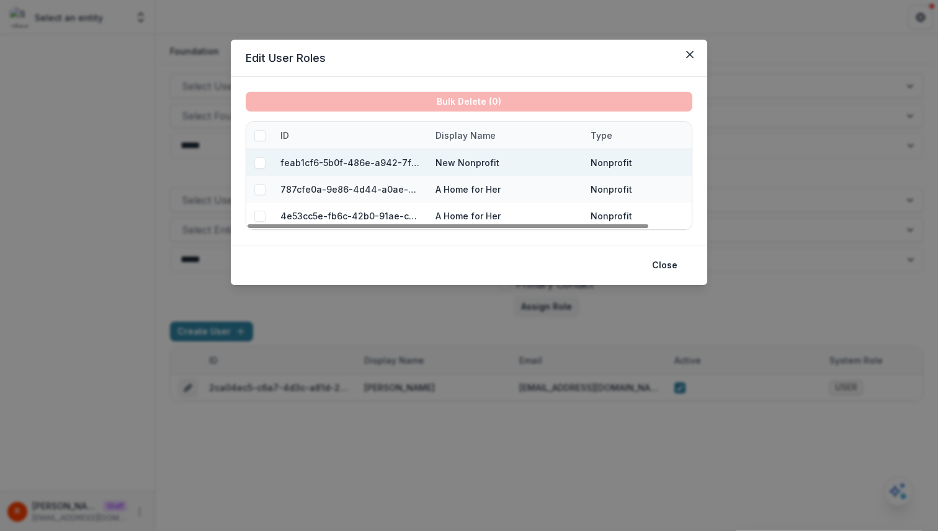
click at [355, 159] on div "feab1cf6-5b0f-486e-a942-7fbc66d7d2b1" at bounding box center [350, 162] width 140 height 13
copy div "feab1cf6-5b0f-486e-a942-7fbc66d7d2b1"
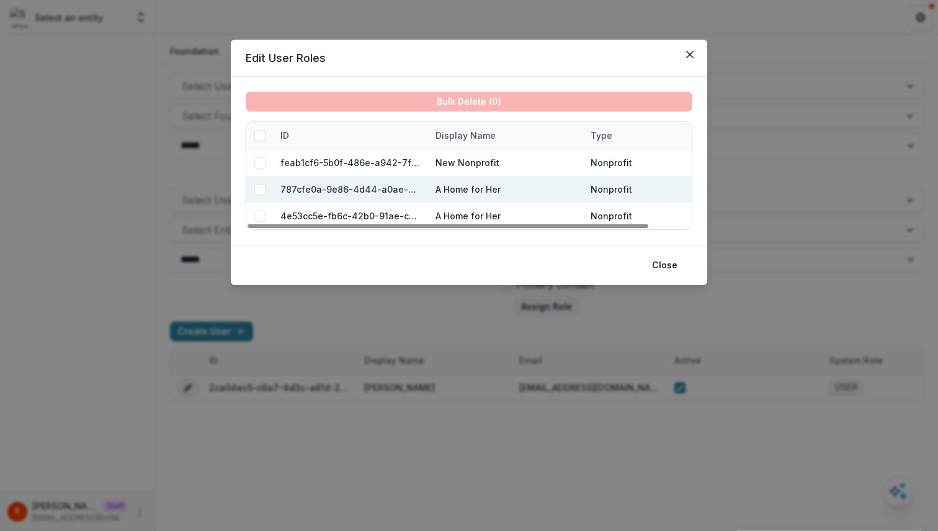
click at [321, 192] on div "787cfe0a-9e86-4d44-a0ae-41f2e6e34013" at bounding box center [350, 189] width 140 height 13
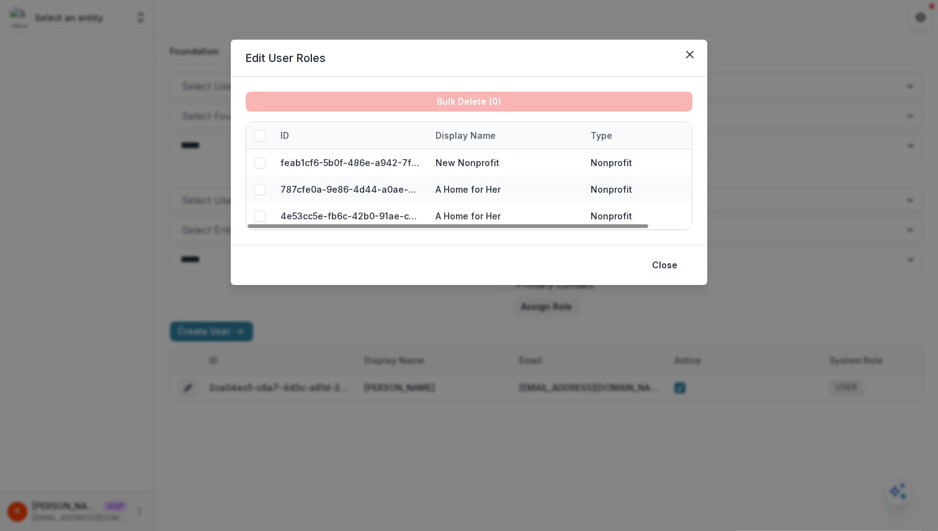
click at [195, 176] on div "Edit User Roles Bulk Delete ( 0 ) ID Display Name Type feab1cf6-5b0f-486e-a942-…" at bounding box center [469, 265] width 938 height 531
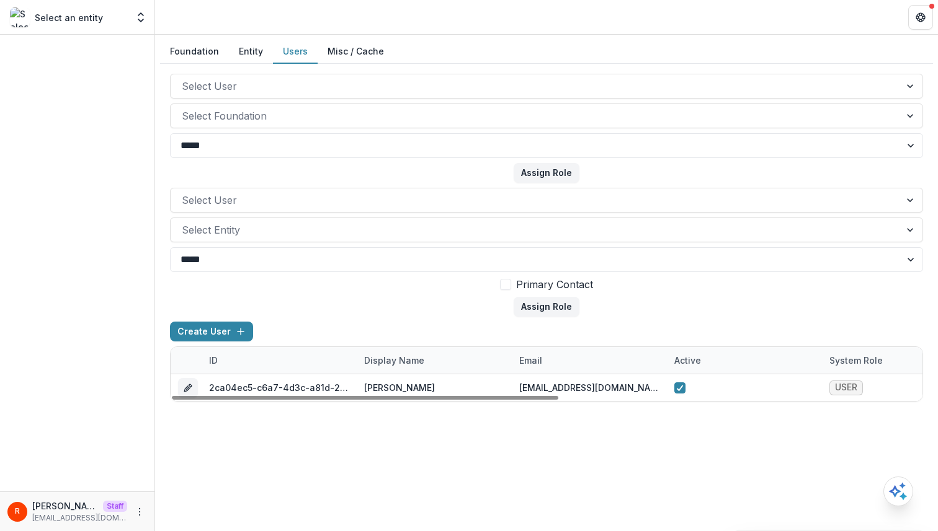
click at [512, 358] on div "email" at bounding box center [531, 360] width 38 height 13
click at [545, 388] on input "**********" at bounding box center [588, 389] width 149 height 20
paste input "******"
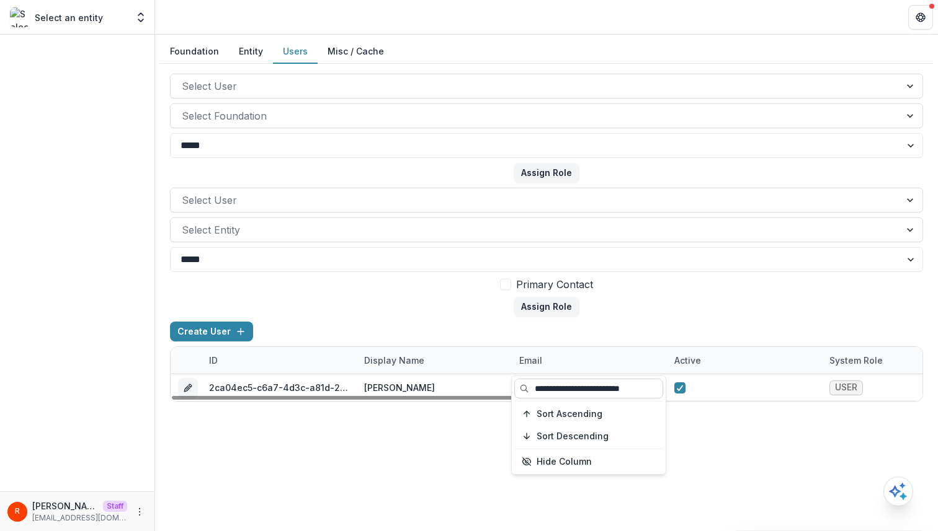
scroll to position [0, 7]
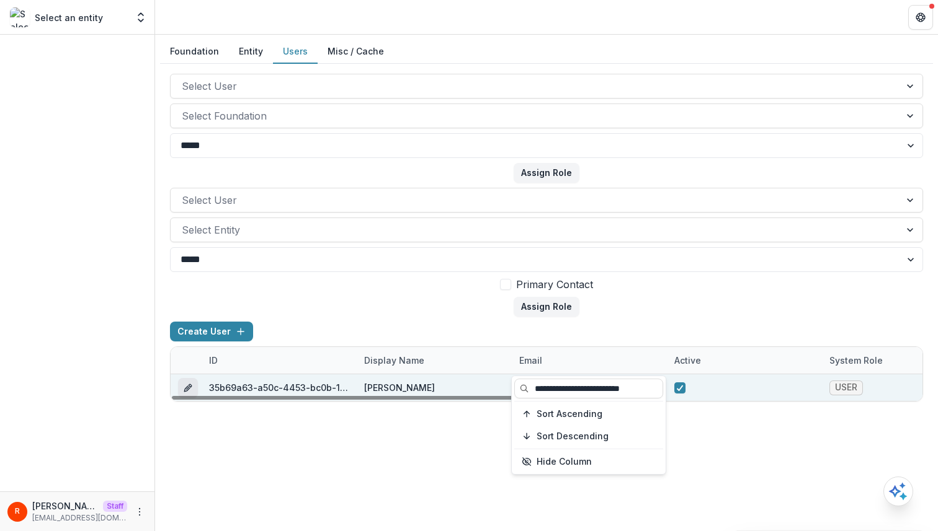
type input "**********"
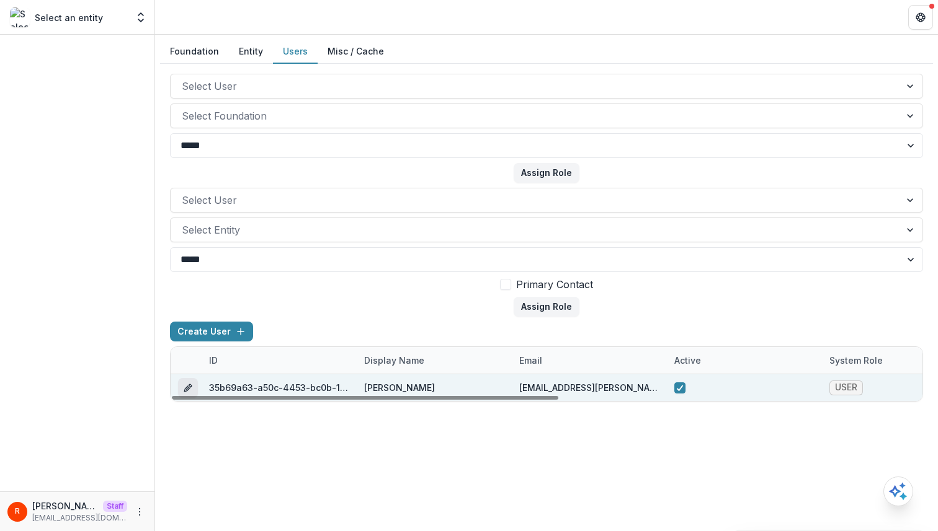
scroll to position [0, 0]
click at [189, 384] on icon "edit" at bounding box center [190, 385] width 3 height 3
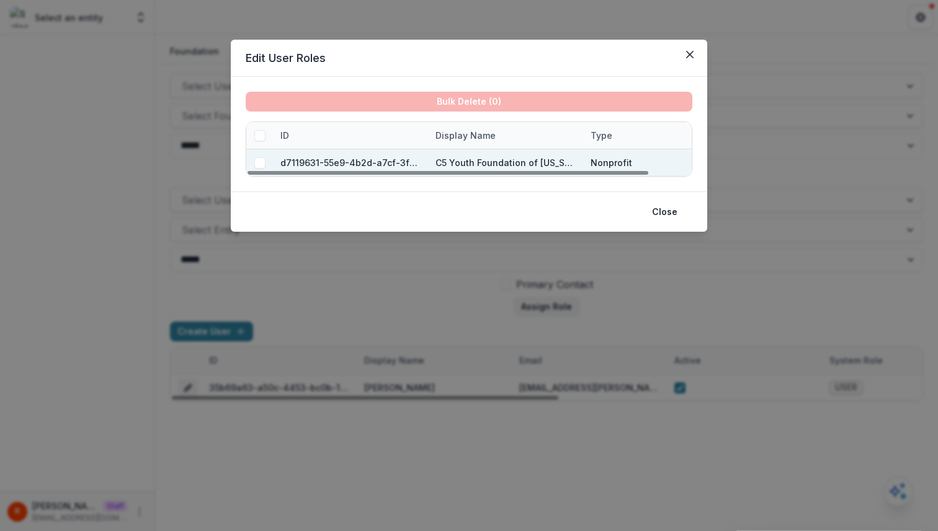
click at [379, 158] on div "d7119631-55e9-4b2d-a7cf-3f861dbfa4d3" at bounding box center [350, 162] width 140 height 13
copy div "d7119631-55e9-4b2d-a7cf-3f861dbfa4d3"
click at [461, 161] on div "C5 Youth Foundation of Texas" at bounding box center [505, 162] width 140 height 13
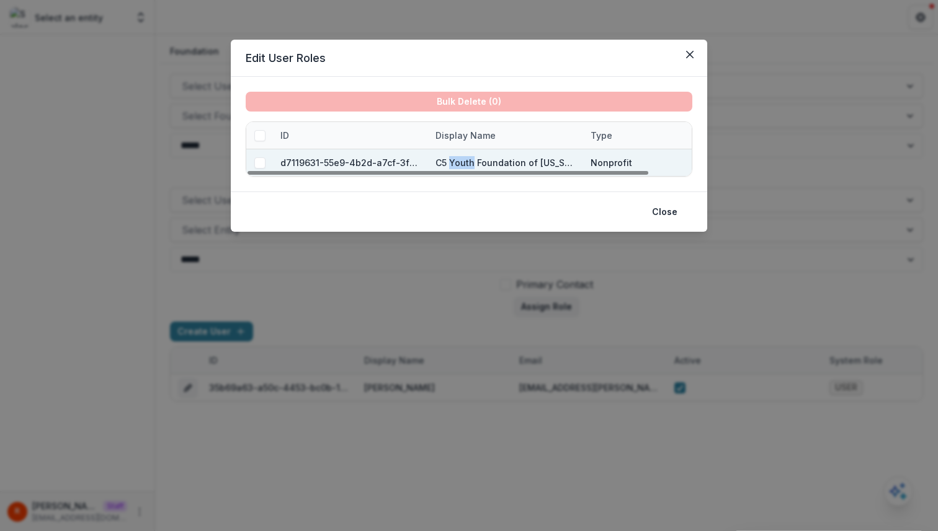
click at [461, 161] on div "C5 Youth Foundation of Texas" at bounding box center [505, 162] width 140 height 13
copy div "C5 Youth Foundation of Texas"
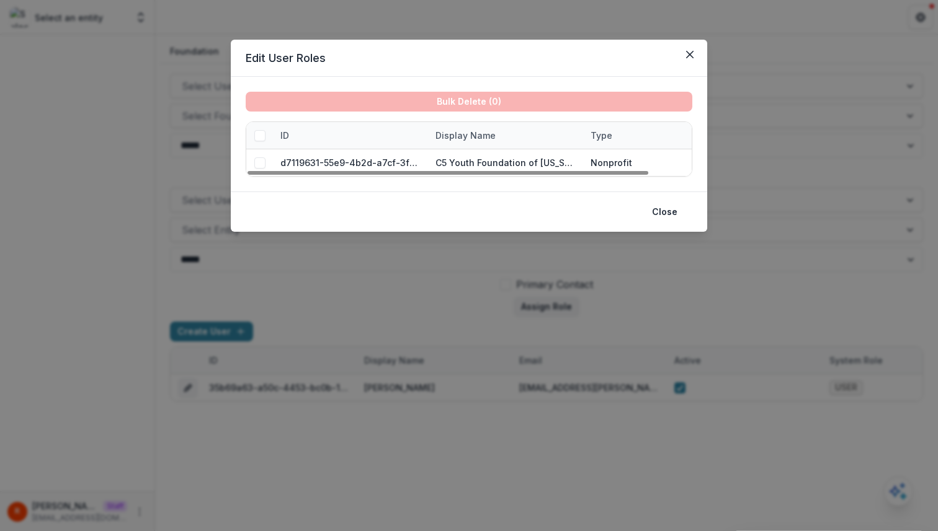
click at [762, 54] on div "Edit User Roles Bulk Delete ( 0 ) ID Display Name Type d7119631-55e9-4b2d-a7cf-…" at bounding box center [469, 265] width 938 height 531
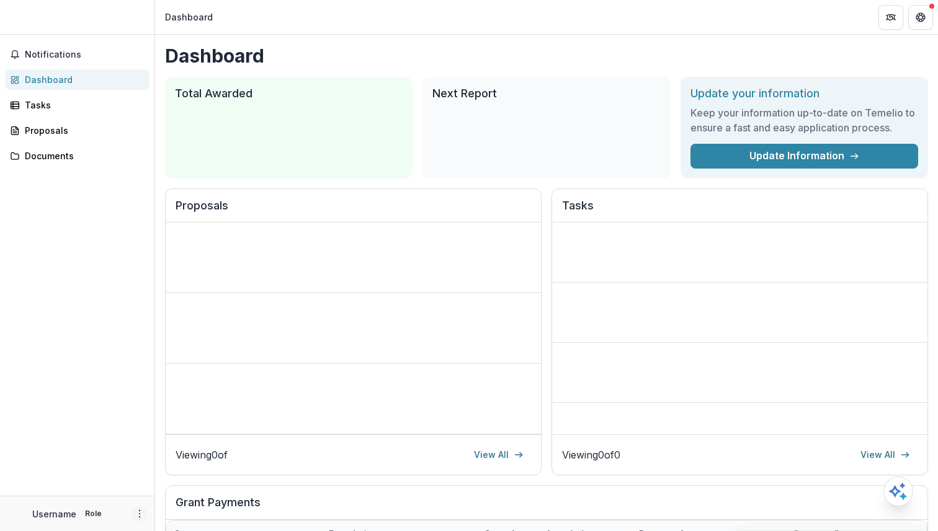
click at [141, 512] on icon "More" at bounding box center [140, 514] width 10 height 10
click at [204, 488] on link "Settings" at bounding box center [221, 487] width 133 height 20
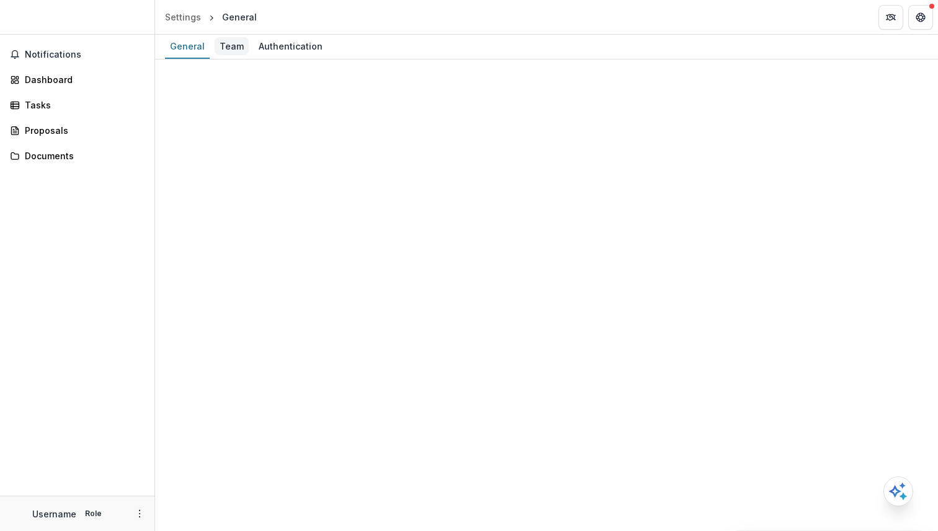
click at [235, 50] on div "Team" at bounding box center [232, 46] width 34 height 18
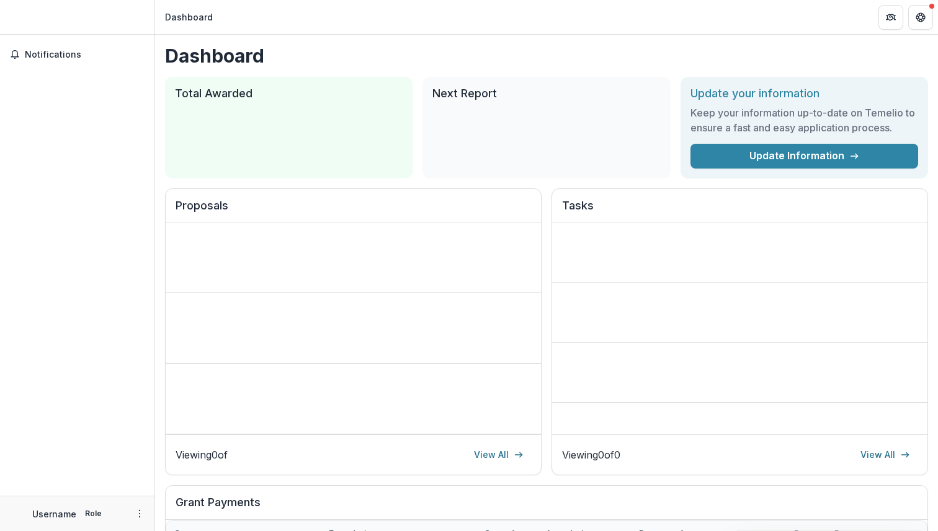
click at [140, 515] on icon "More" at bounding box center [140, 514] width 10 height 10
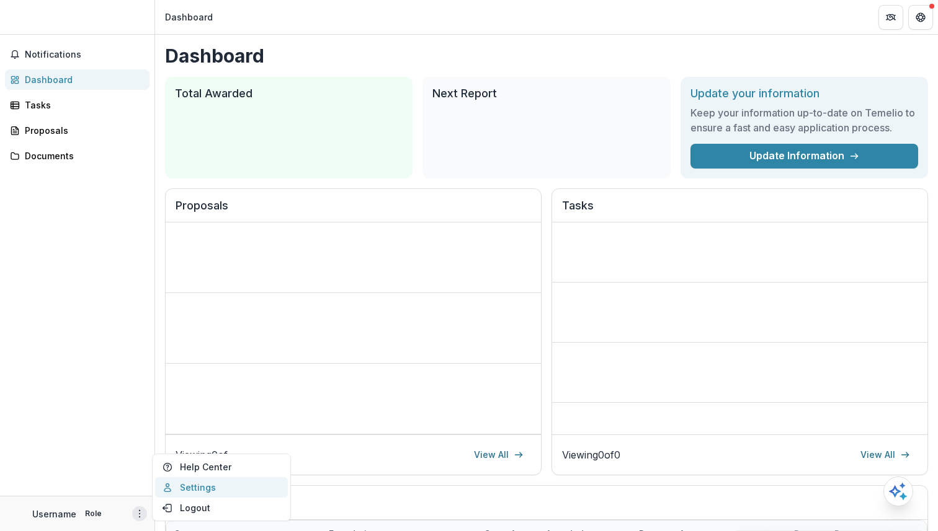
click at [180, 487] on link "Settings" at bounding box center [221, 487] width 133 height 20
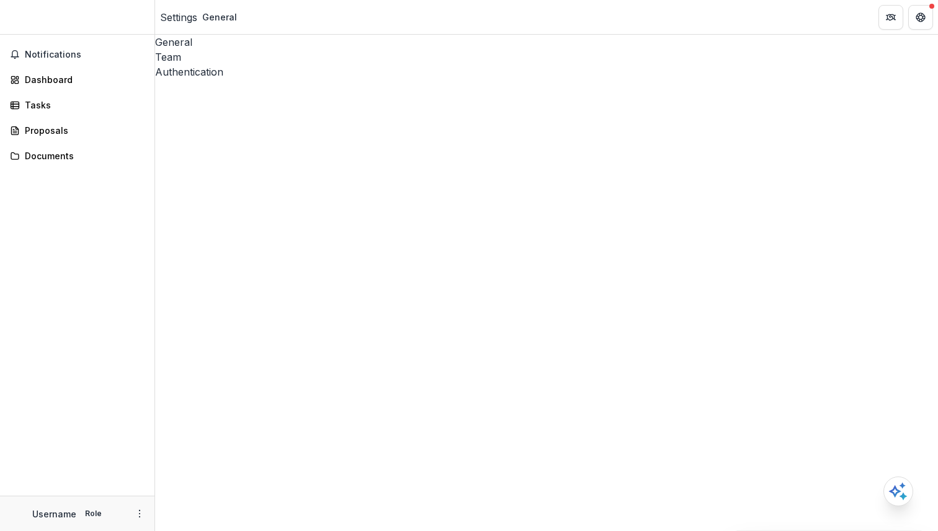
click at [229, 50] on div "Team" at bounding box center [546, 57] width 783 height 15
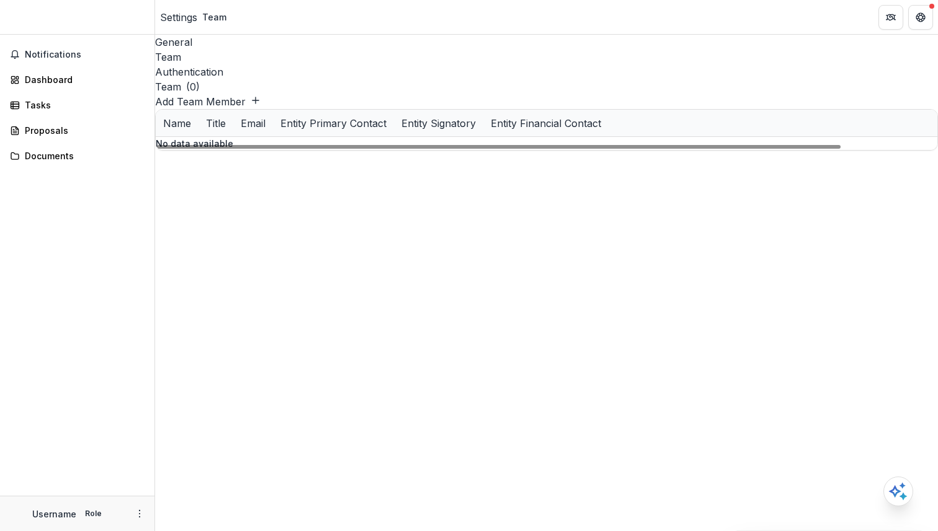
click at [296, 79] on div "Team ( 0 ) Add Team Member" at bounding box center [546, 94] width 783 height 30
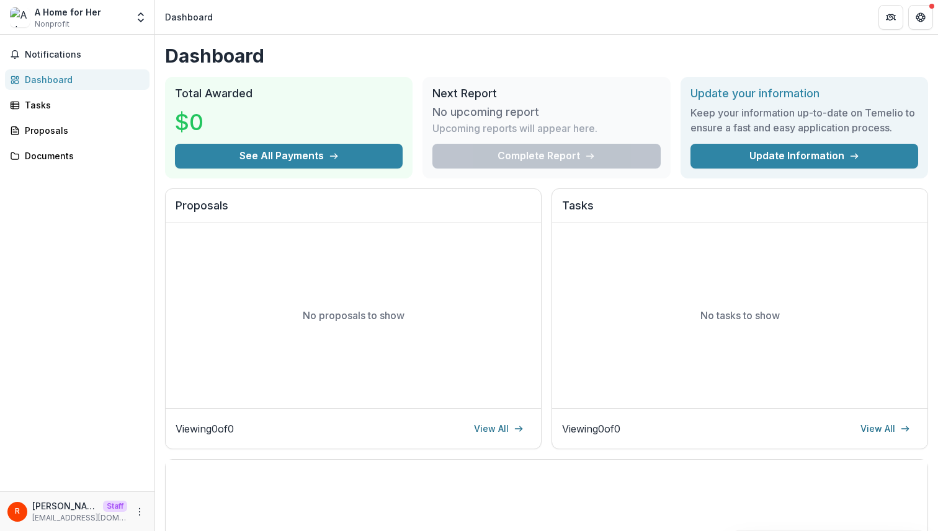
click at [113, 12] on div "A Home for Her Nonprofit" at bounding box center [68, 18] width 117 height 24
copy div "A Home for Her"
click at [528, 45] on h1 "Dashboard" at bounding box center [546, 56] width 763 height 22
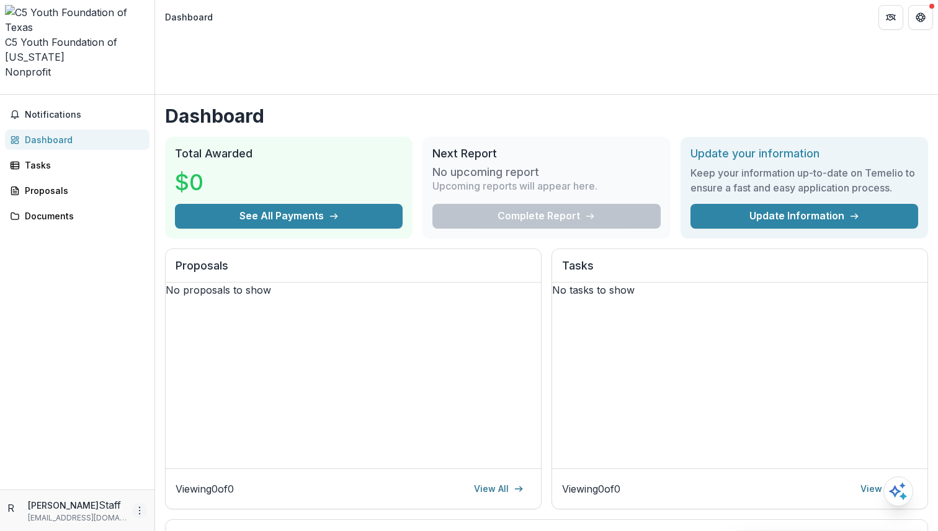
click at [141, 507] on icon "More" at bounding box center [140, 511] width 10 height 10
click at [210, 481] on link "Settings" at bounding box center [221, 486] width 133 height 20
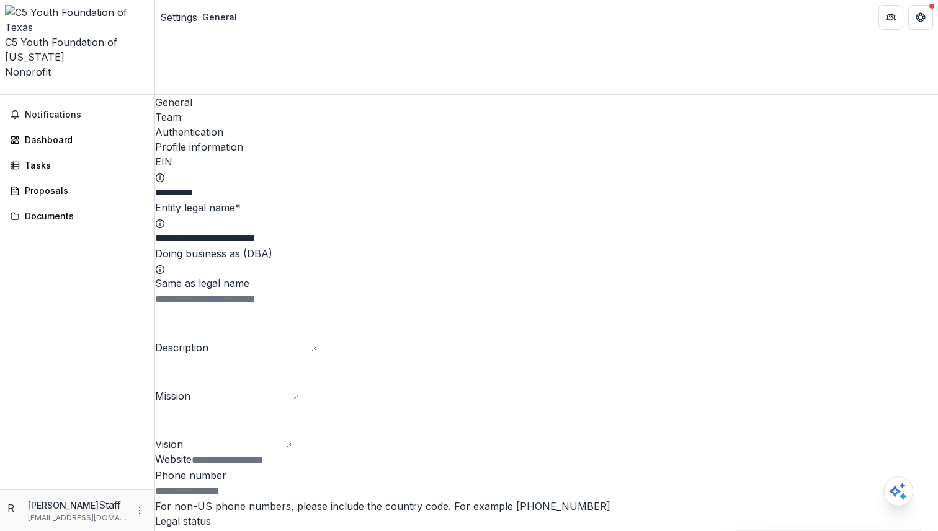
click at [231, 110] on div "Team" at bounding box center [546, 117] width 783 height 15
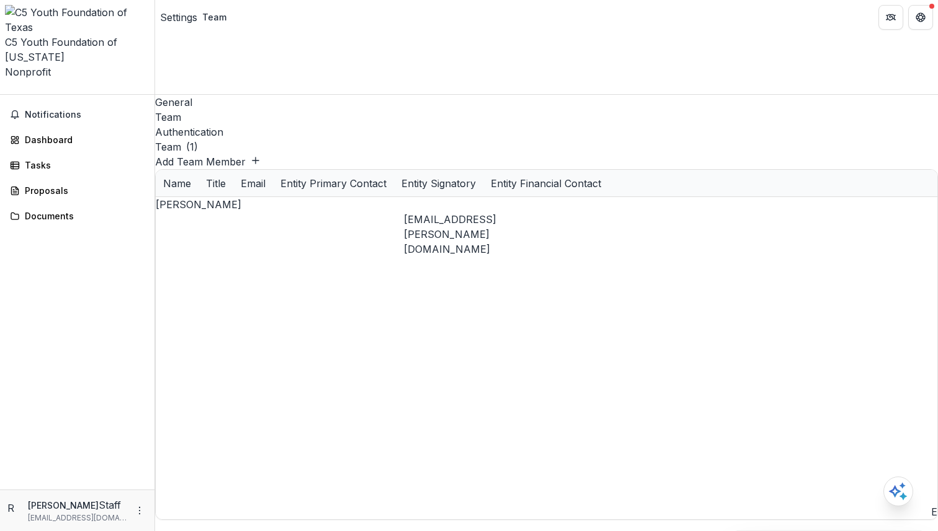
click at [32, 11] on div "C5 Youth Foundation of Texas Nonprofit" at bounding box center [77, 42] width 144 height 74
copy div "C5 Youth Foundation of Texas"
click at [73, 35] on div "C5 Youth Foundation of Texas" at bounding box center [77, 50] width 144 height 30
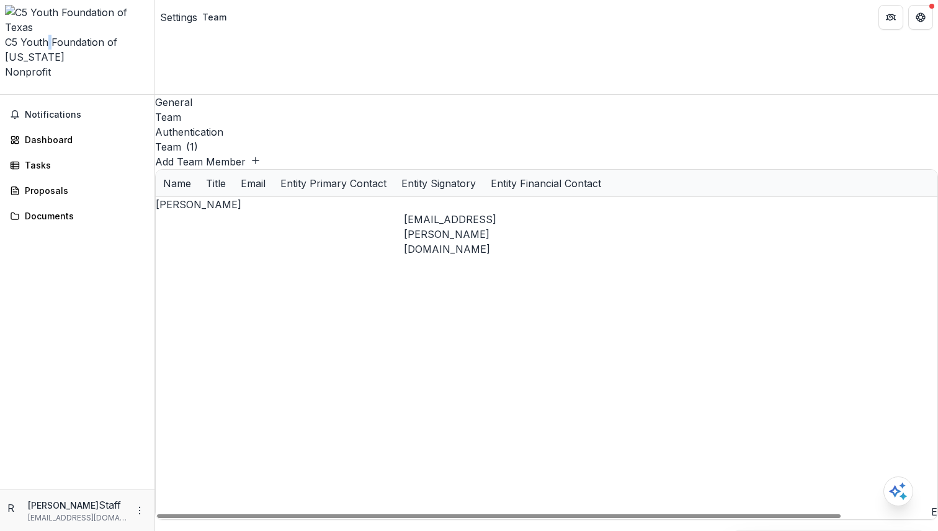
click at [73, 35] on div "C5 Youth Foundation of Texas" at bounding box center [77, 50] width 144 height 30
copy div "C5 Youth Foundation of Texas"
